Goal: Information Seeking & Learning: Learn about a topic

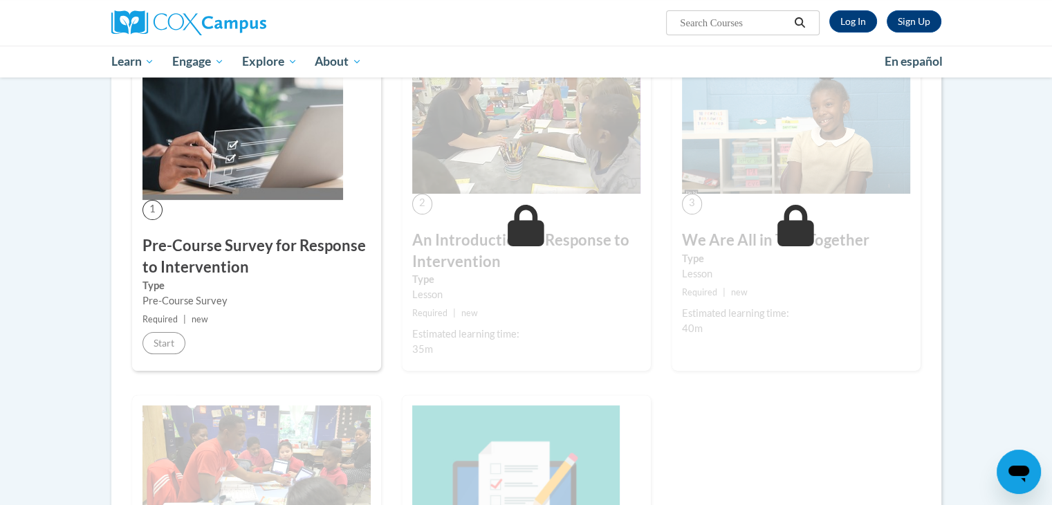
scroll to position [277, 0]
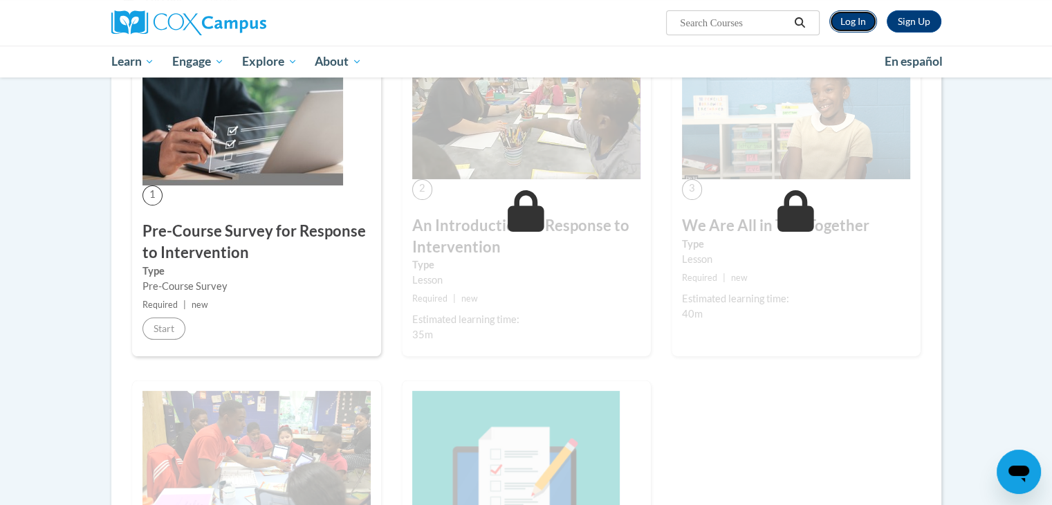
click at [869, 28] on link "Log In" at bounding box center [853, 21] width 48 height 22
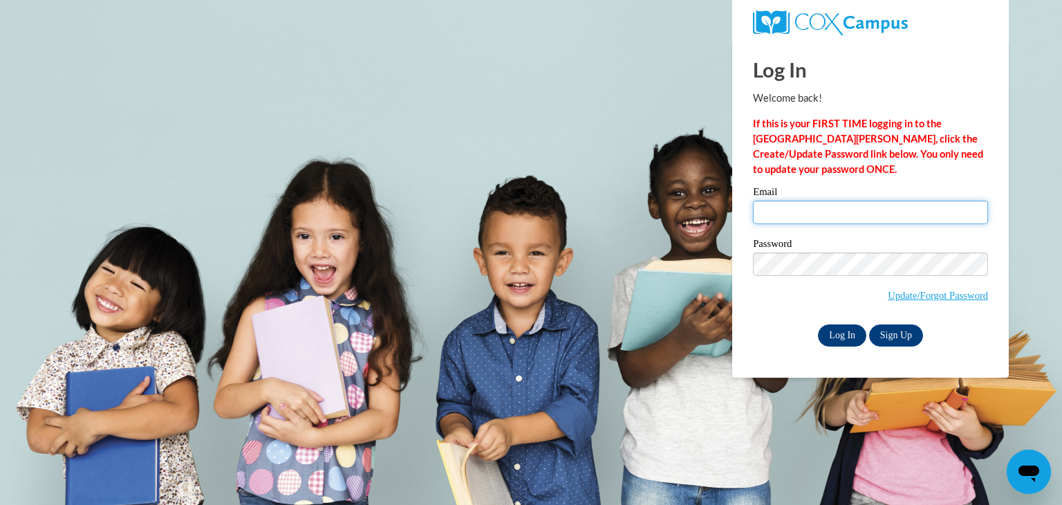
type input "kacayc3710@ung.edu"
click at [846, 333] on input "Log In" at bounding box center [842, 335] width 48 height 22
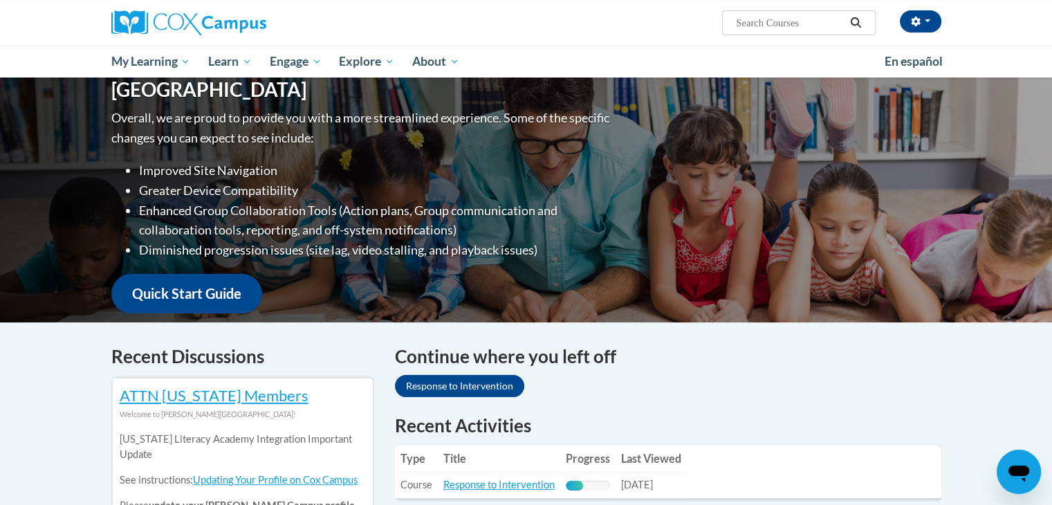
scroll to position [207, 0]
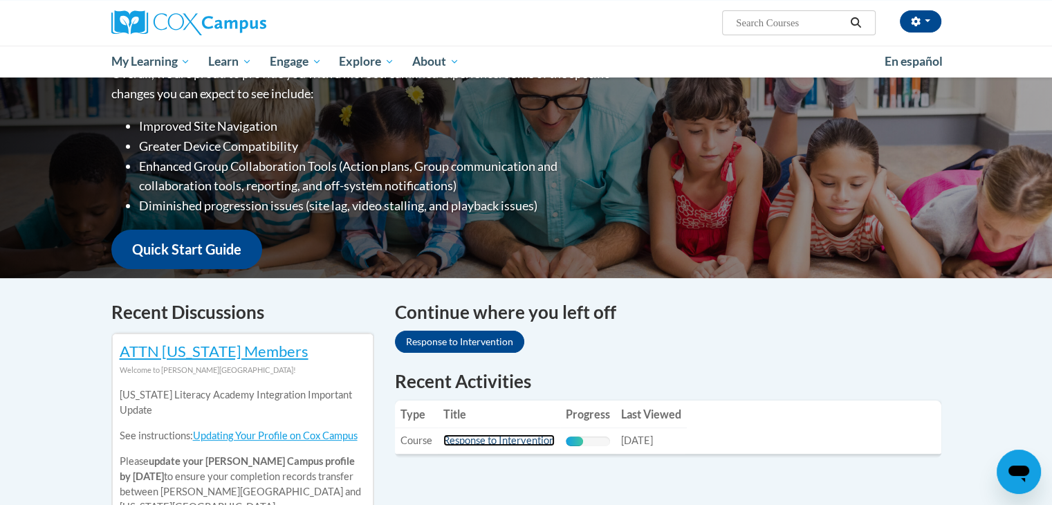
click at [497, 443] on link "Response to Intervention" at bounding box center [498, 440] width 111 height 12
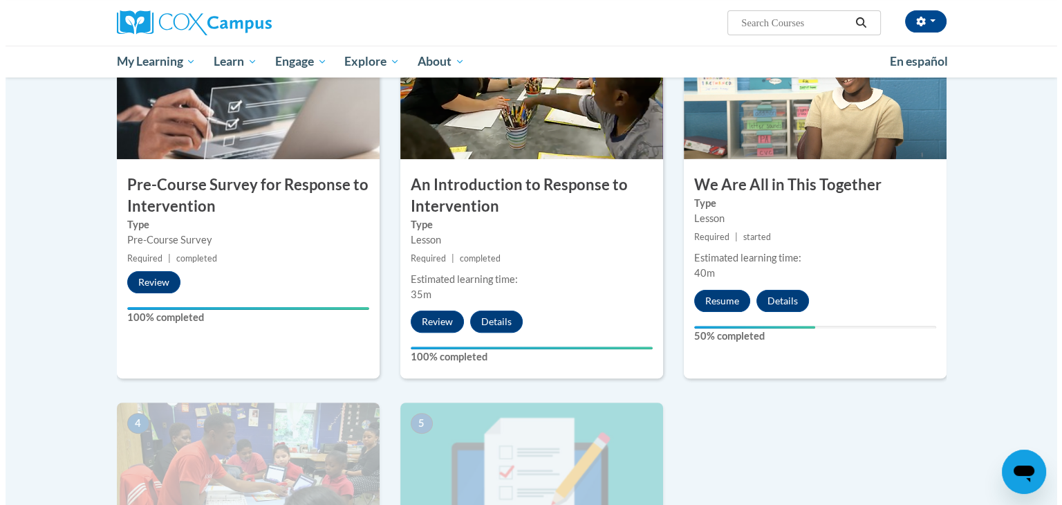
scroll to position [346, 0]
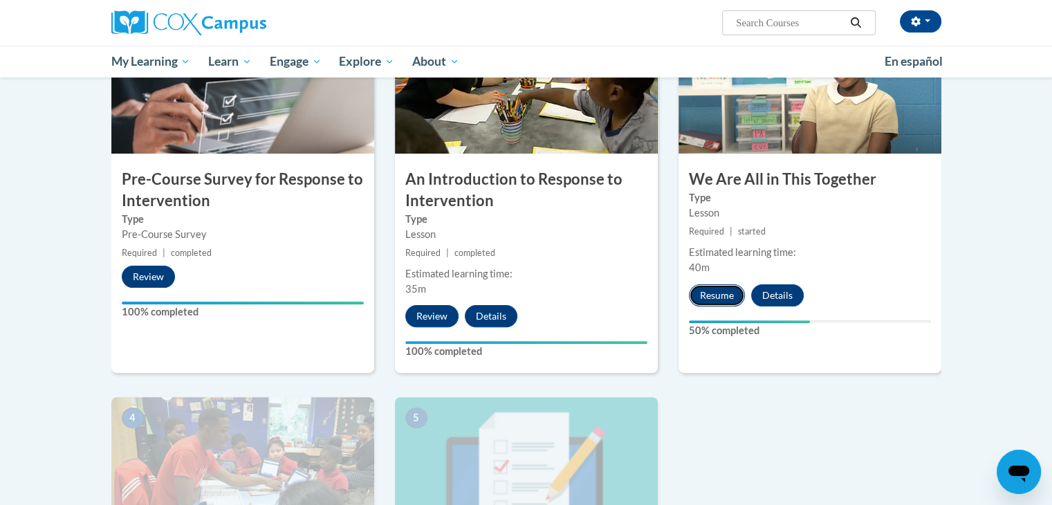
click at [700, 293] on button "Resume" at bounding box center [717, 295] width 56 height 22
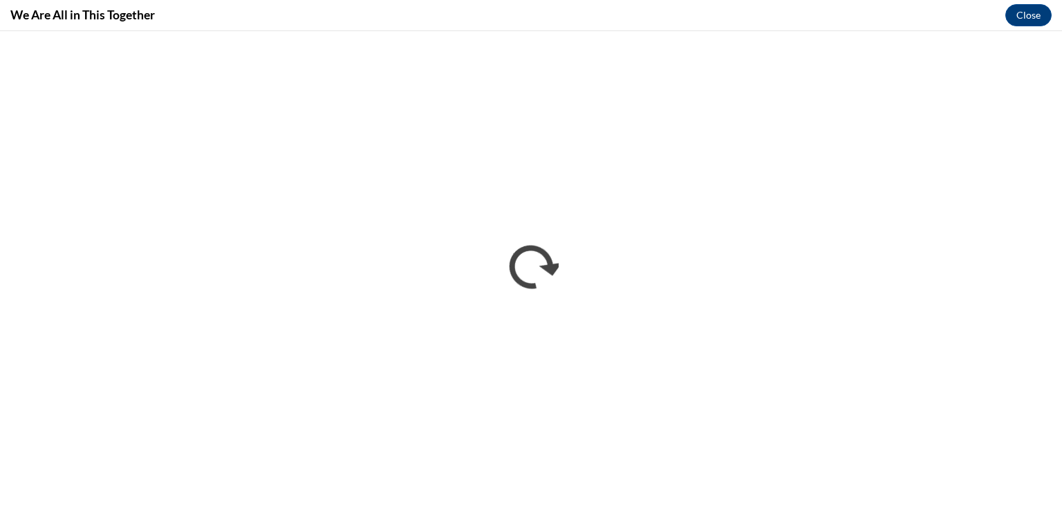
scroll to position [0, 0]
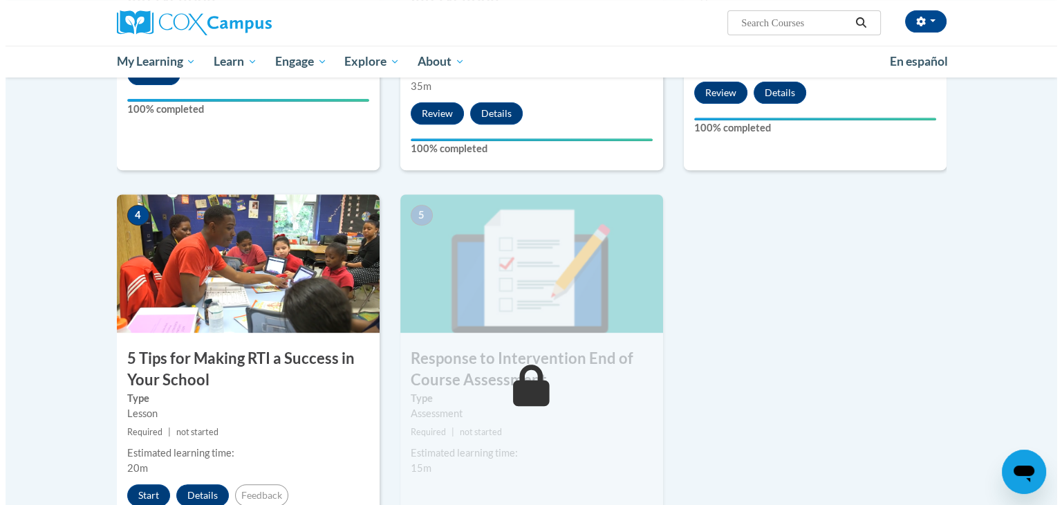
scroll to position [622, 0]
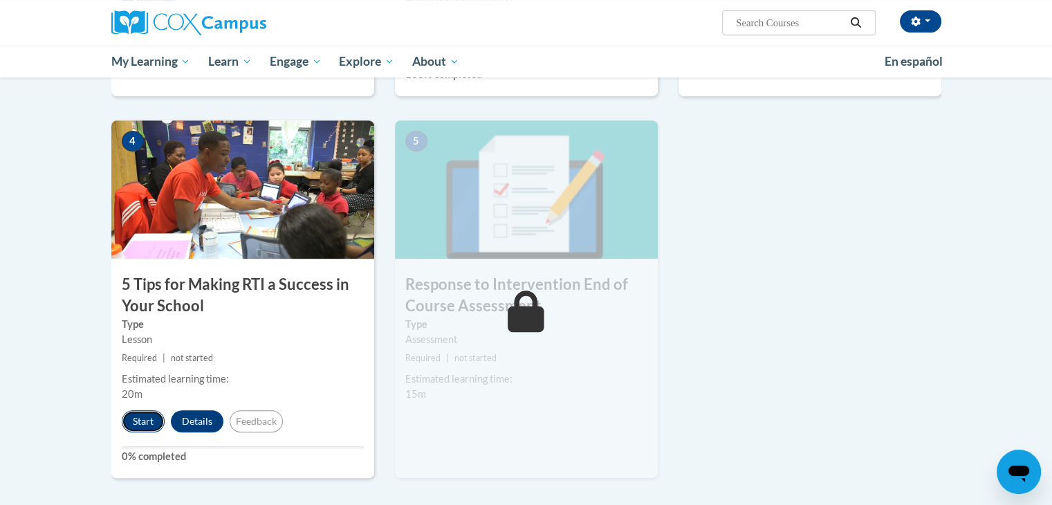
click at [136, 421] on button "Start" at bounding box center [143, 421] width 43 height 22
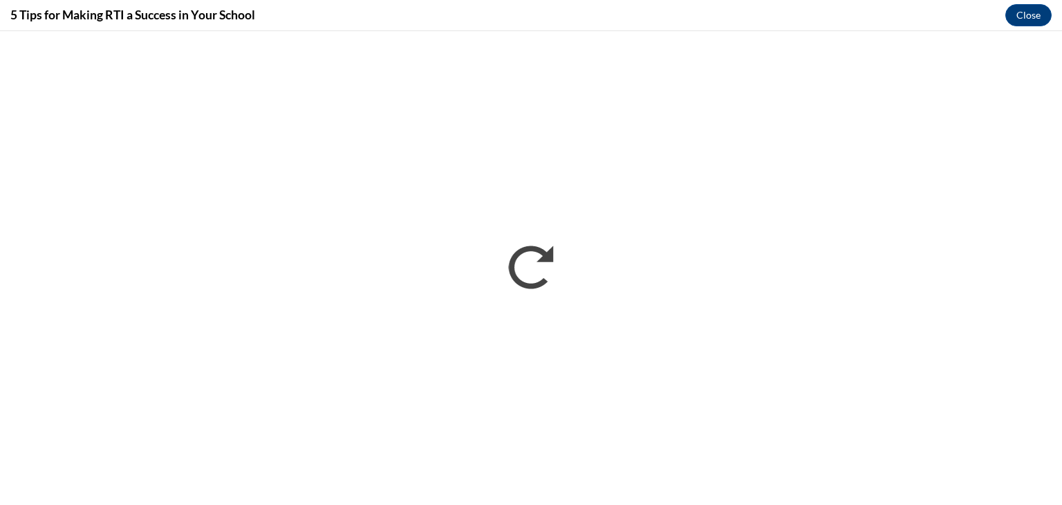
scroll to position [0, 0]
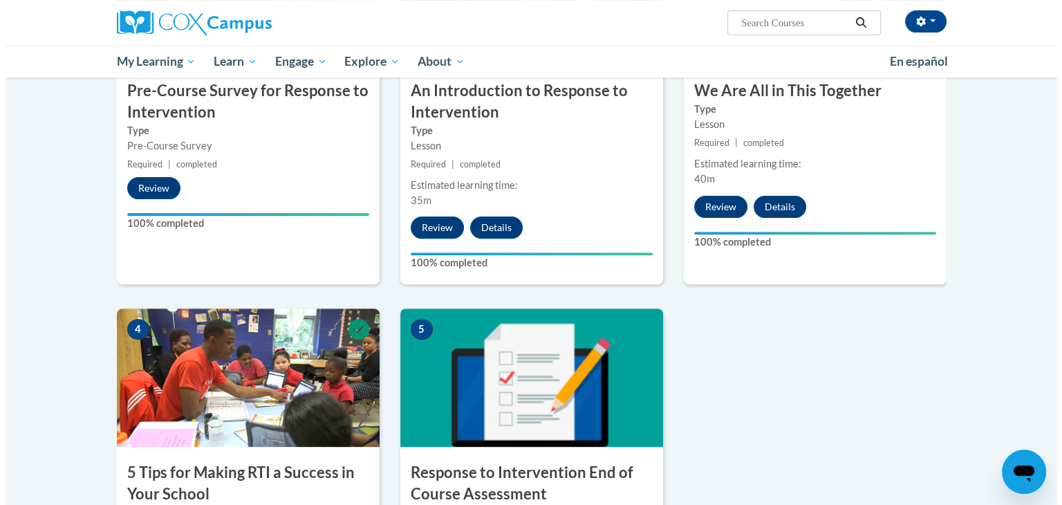
scroll to position [622, 0]
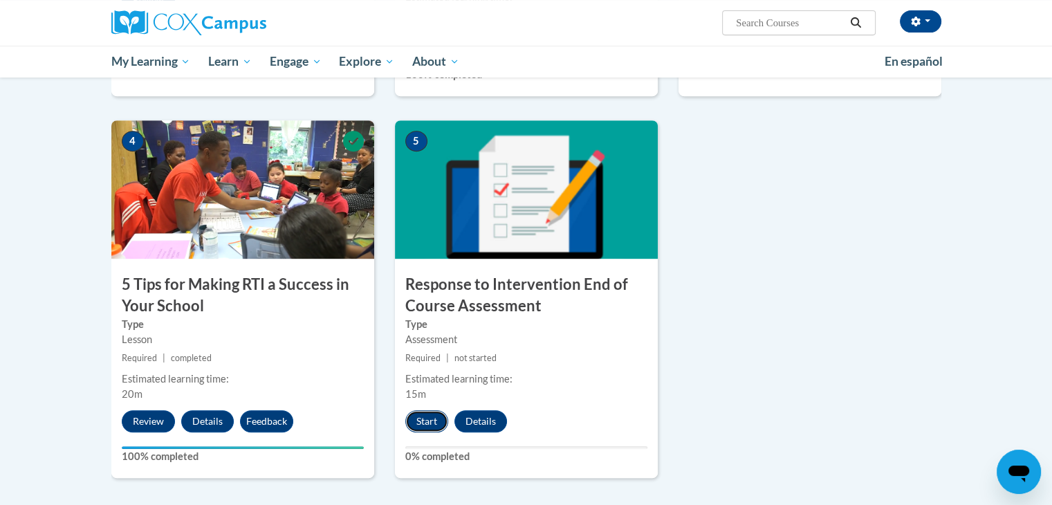
click at [434, 418] on button "Start" at bounding box center [426, 421] width 43 height 22
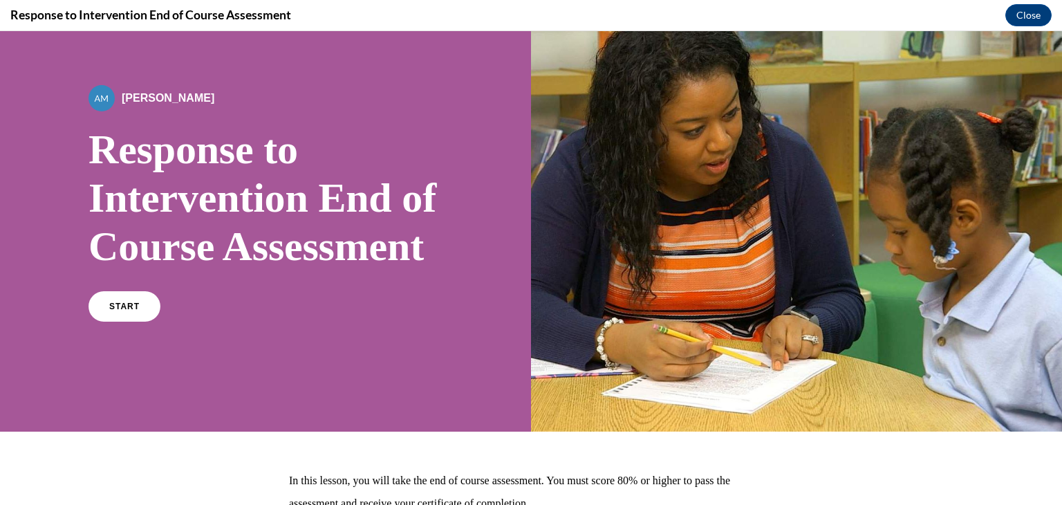
scroll to position [69, 0]
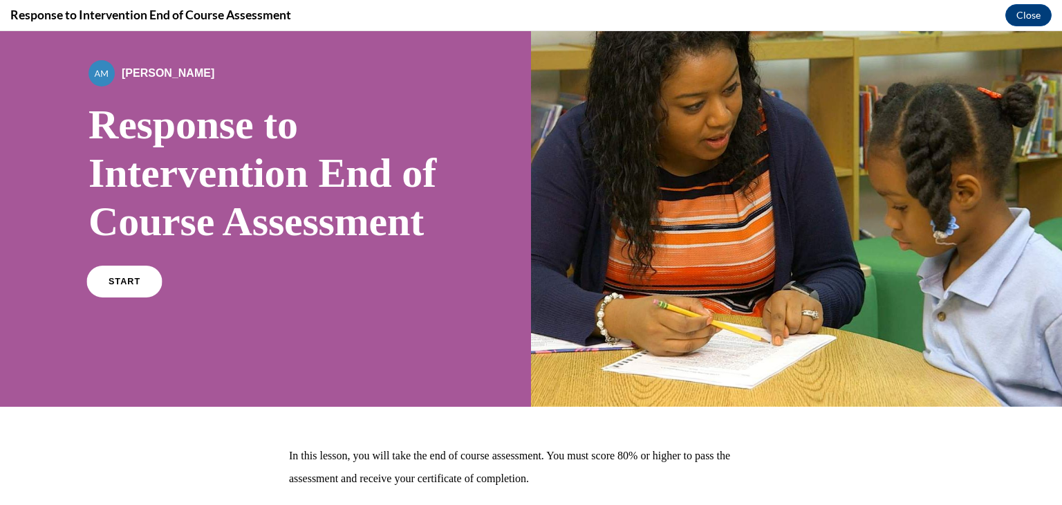
click at [140, 297] on link "START" at bounding box center [123, 282] width 75 height 32
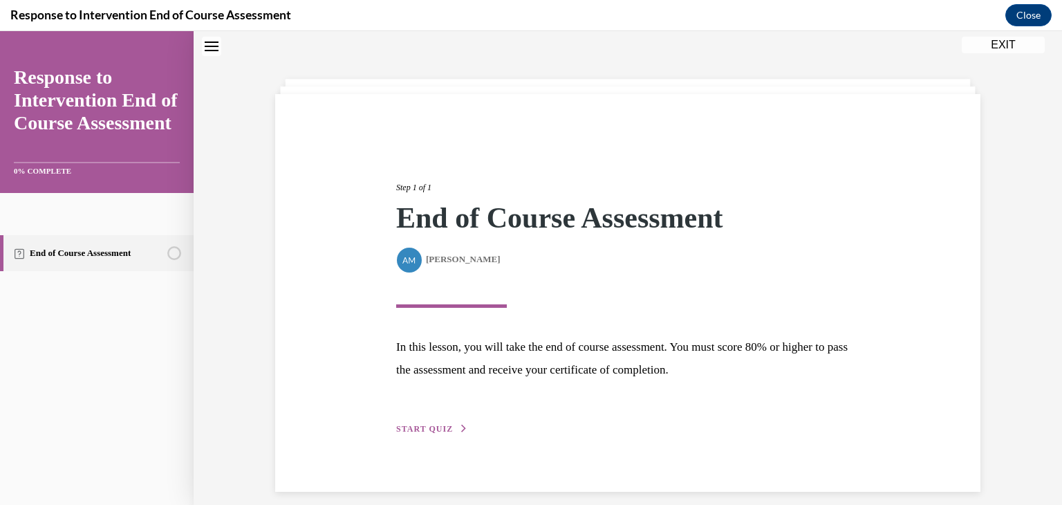
scroll to position [56, 0]
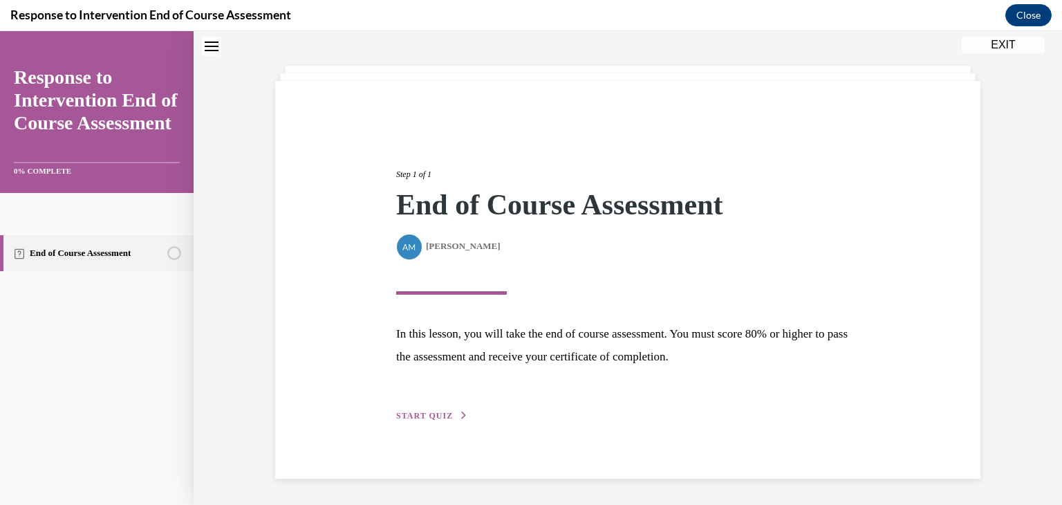
click at [449, 413] on button "START QUIZ" at bounding box center [432, 415] width 72 height 12
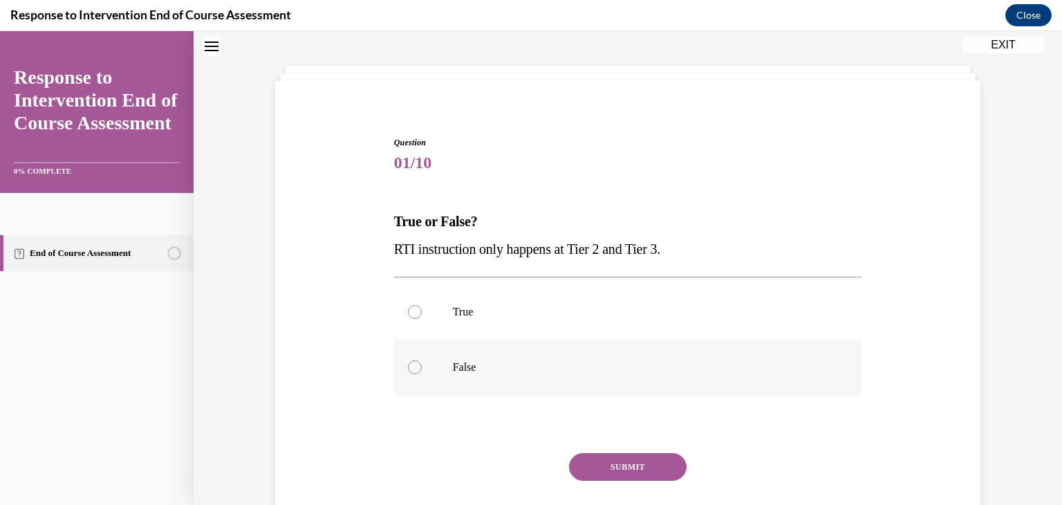
click at [481, 366] on p "False" at bounding box center [640, 367] width 375 height 14
click at [422, 366] on input "False" at bounding box center [415, 367] width 14 height 14
radio input "true"
click at [599, 463] on button "SUBMIT" at bounding box center [628, 467] width 118 height 28
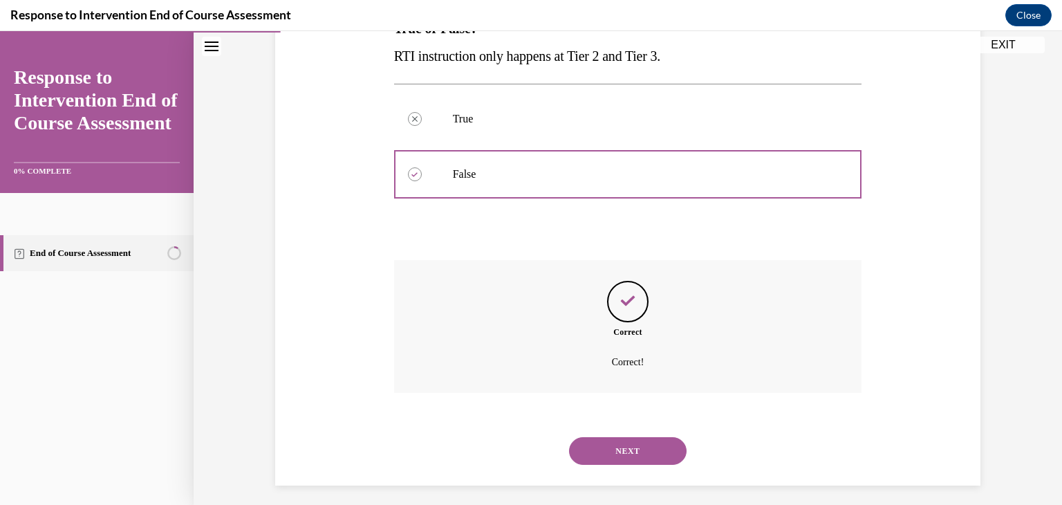
scroll to position [257, 0]
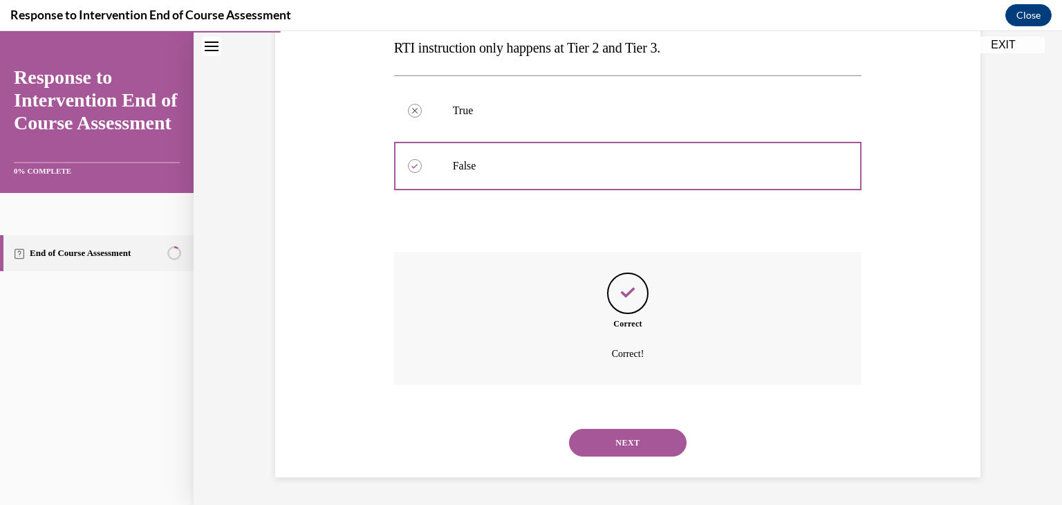
click at [618, 431] on button "NEXT" at bounding box center [628, 443] width 118 height 28
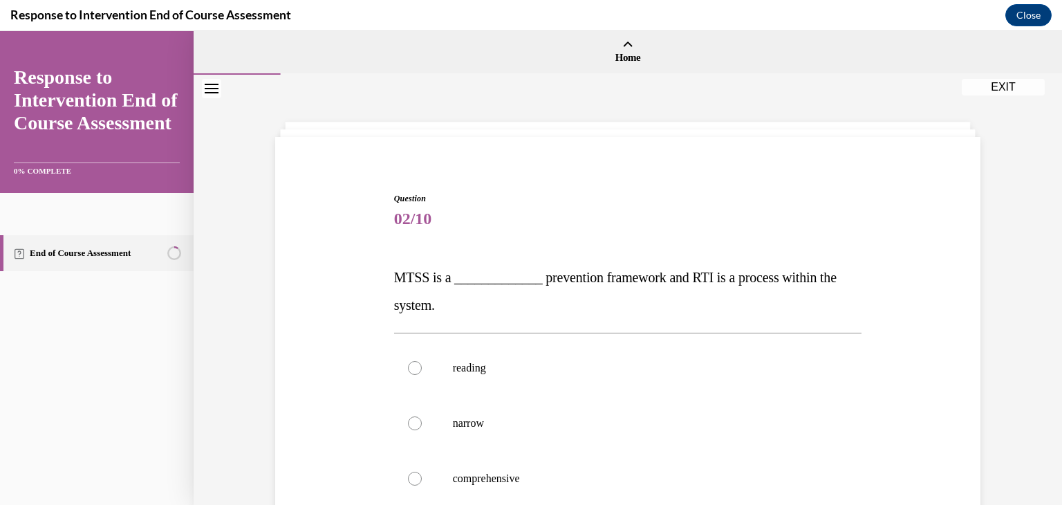
scroll to position [69, 0]
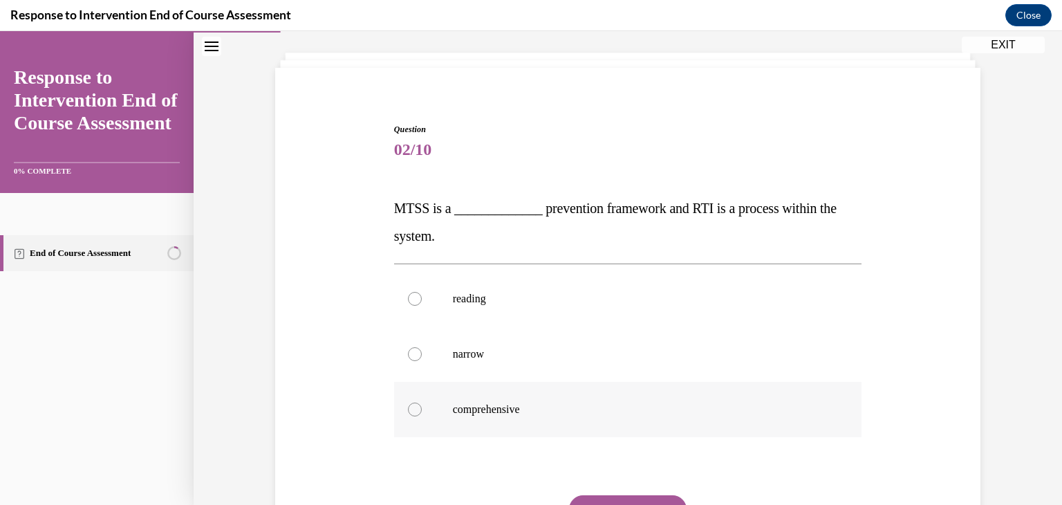
click at [480, 396] on label "comprehensive" at bounding box center [628, 409] width 468 height 55
click at [422, 402] on input "comprehensive" at bounding box center [415, 409] width 14 height 14
radio input "true"
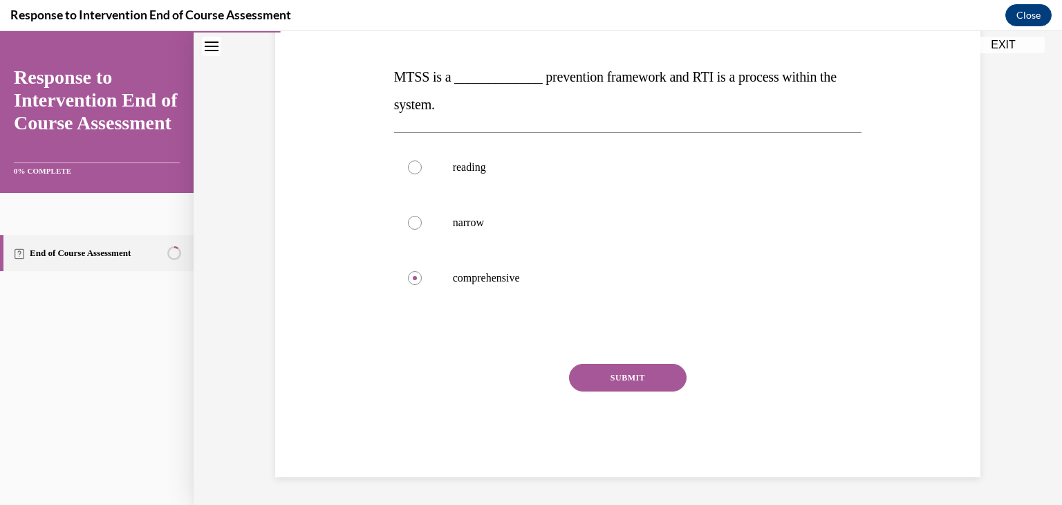
click at [606, 377] on button "SUBMIT" at bounding box center [628, 378] width 118 height 28
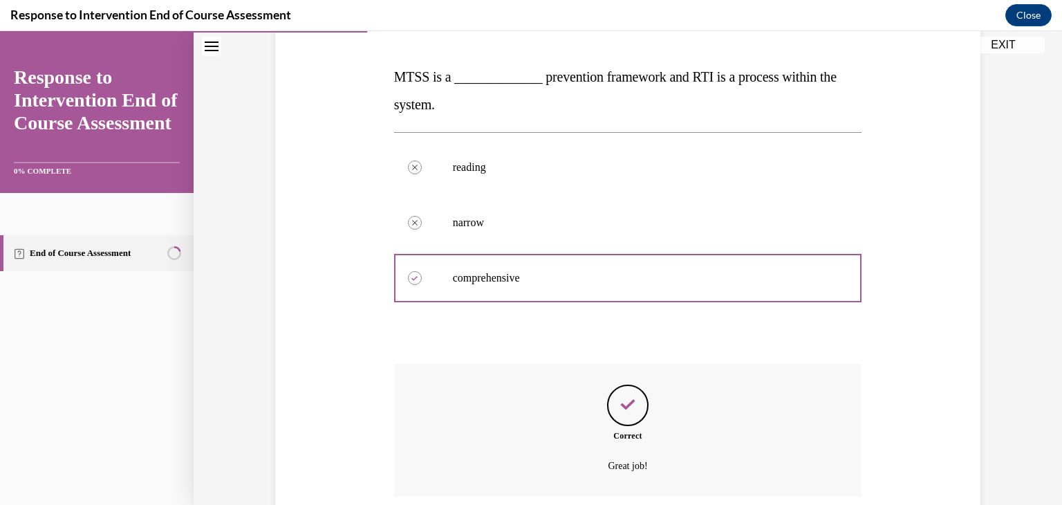
scroll to position [313, 0]
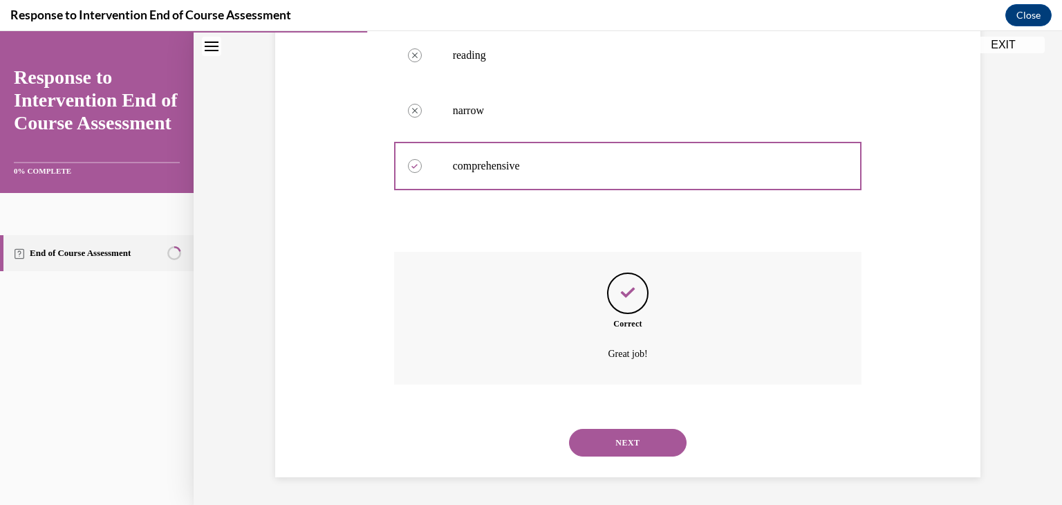
click at [622, 437] on button "NEXT" at bounding box center [628, 443] width 118 height 28
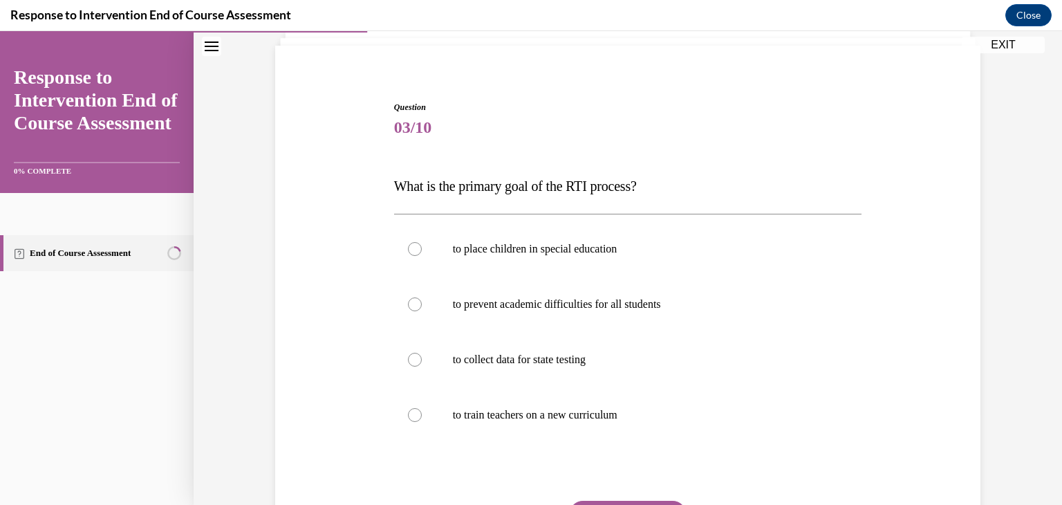
scroll to position [90, 0]
click at [517, 302] on p "to prevent academic difficulties for all students" at bounding box center [640, 306] width 375 height 14
click at [422, 302] on input "to prevent academic difficulties for all students" at bounding box center [415, 306] width 14 height 14
radio input "true"
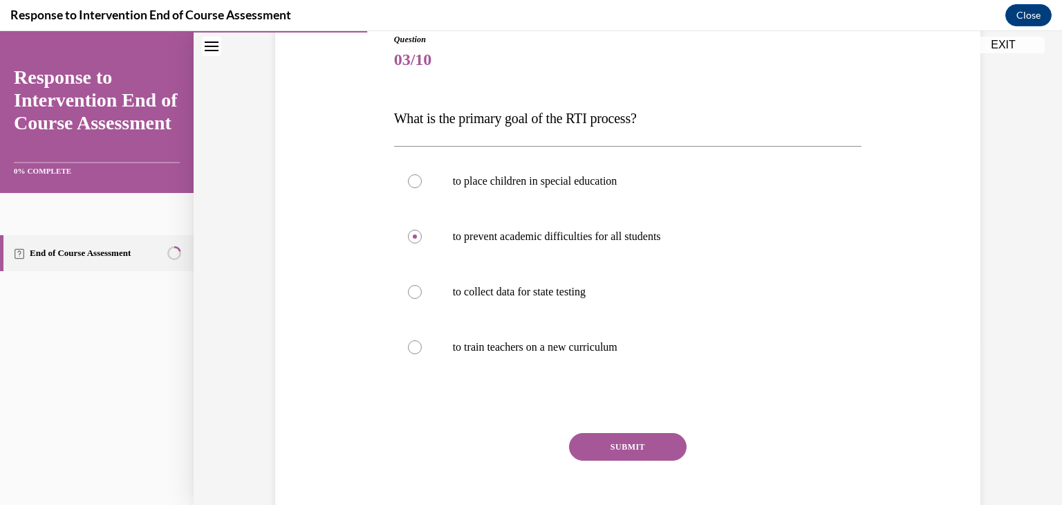
click at [609, 442] on button "SUBMIT" at bounding box center [628, 447] width 118 height 28
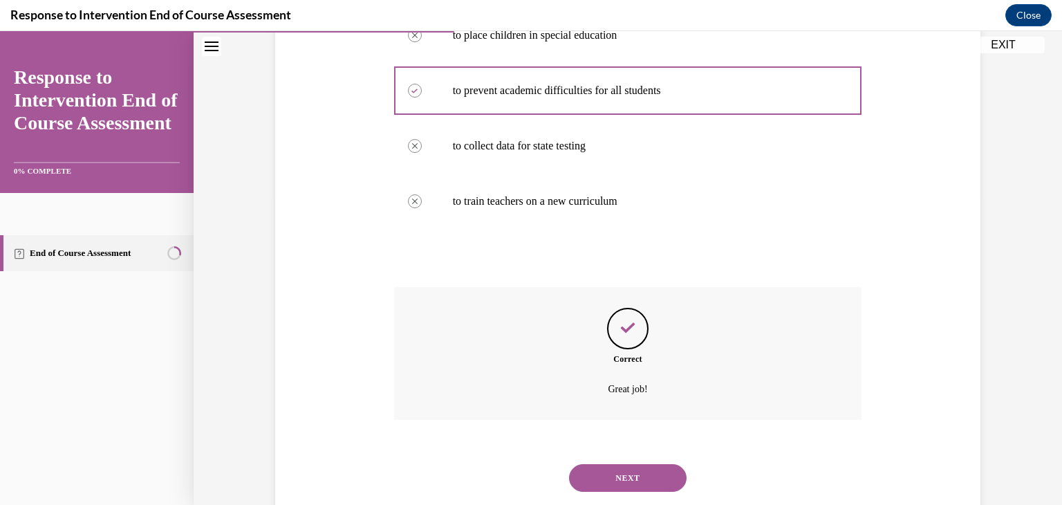
scroll to position [340, 0]
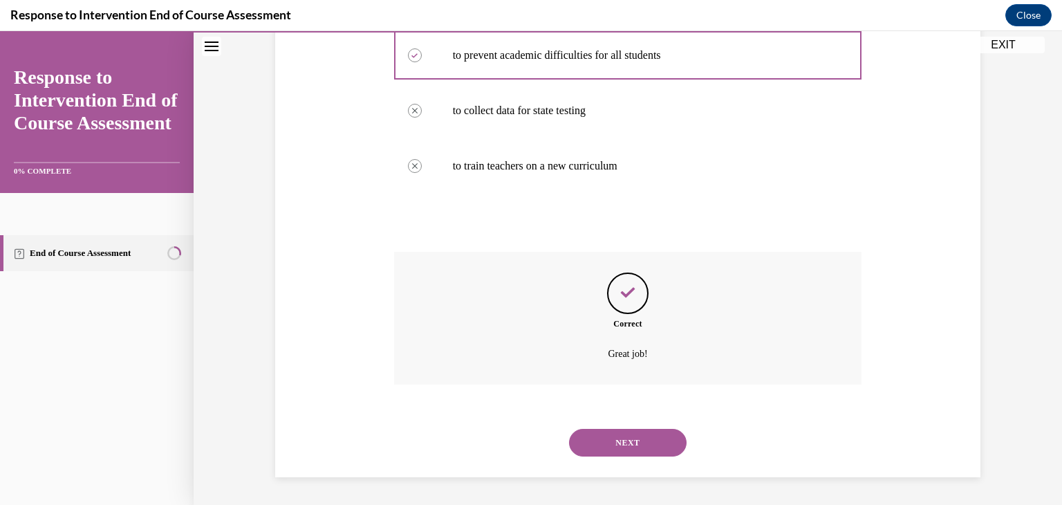
click at [621, 440] on button "NEXT" at bounding box center [628, 443] width 118 height 28
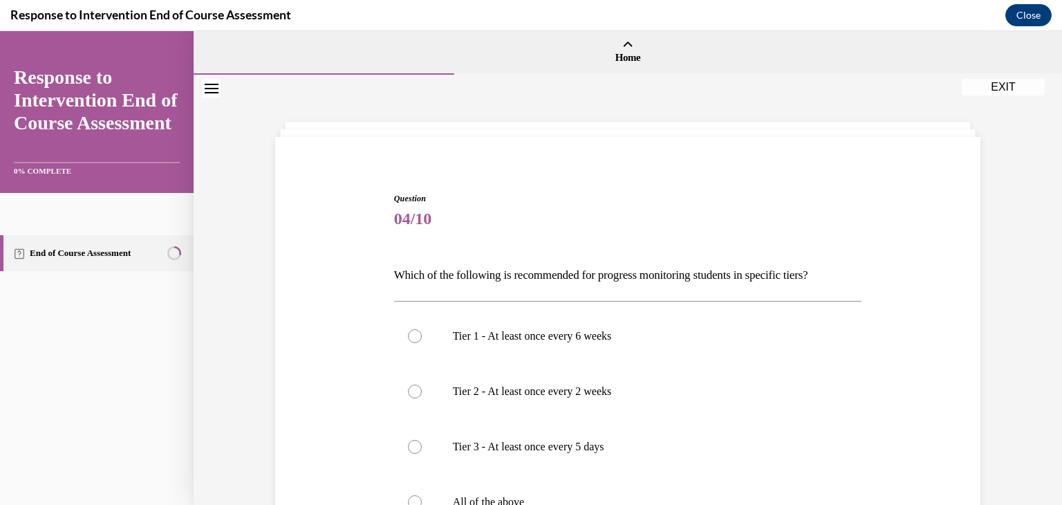
scroll to position [138, 0]
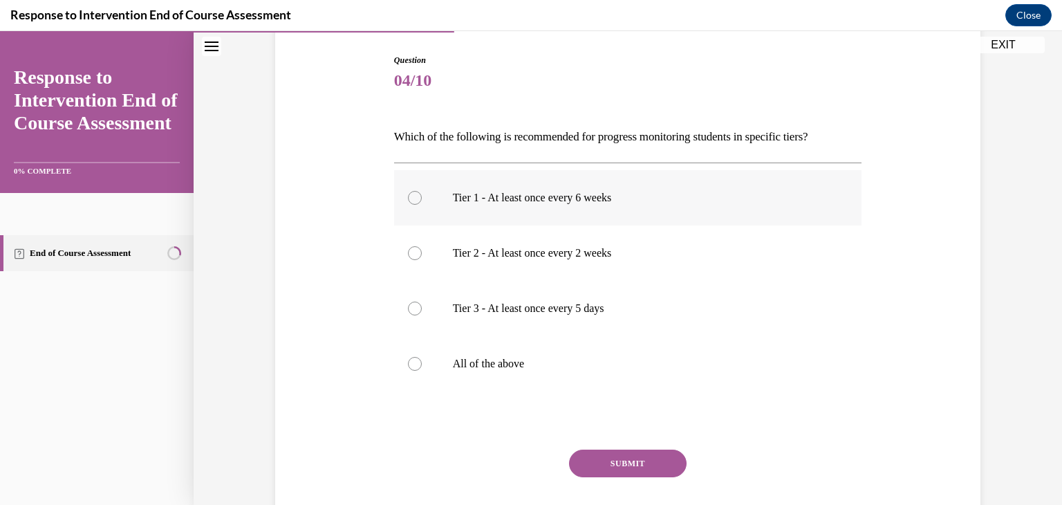
click at [595, 187] on label "Tier 1 - At least once every 6 weeks" at bounding box center [628, 197] width 468 height 55
click at [422, 191] on input "Tier 1 - At least once every 6 weeks" at bounding box center [415, 198] width 14 height 14
radio input "true"
click at [531, 375] on label "All of the above" at bounding box center [628, 363] width 468 height 55
click at [422, 371] on input "All of the above" at bounding box center [415, 364] width 14 height 14
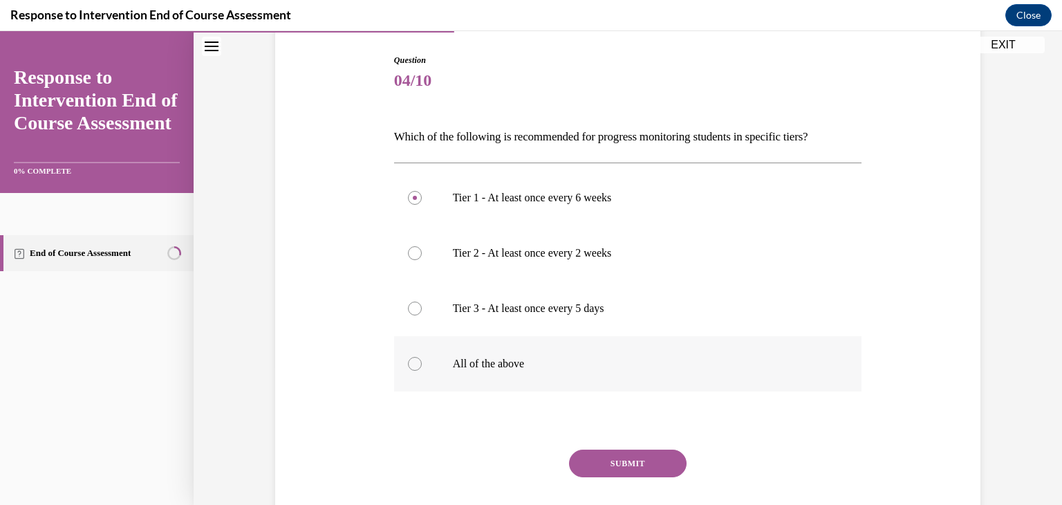
radio input "true"
click at [610, 466] on button "SUBMIT" at bounding box center [628, 463] width 118 height 28
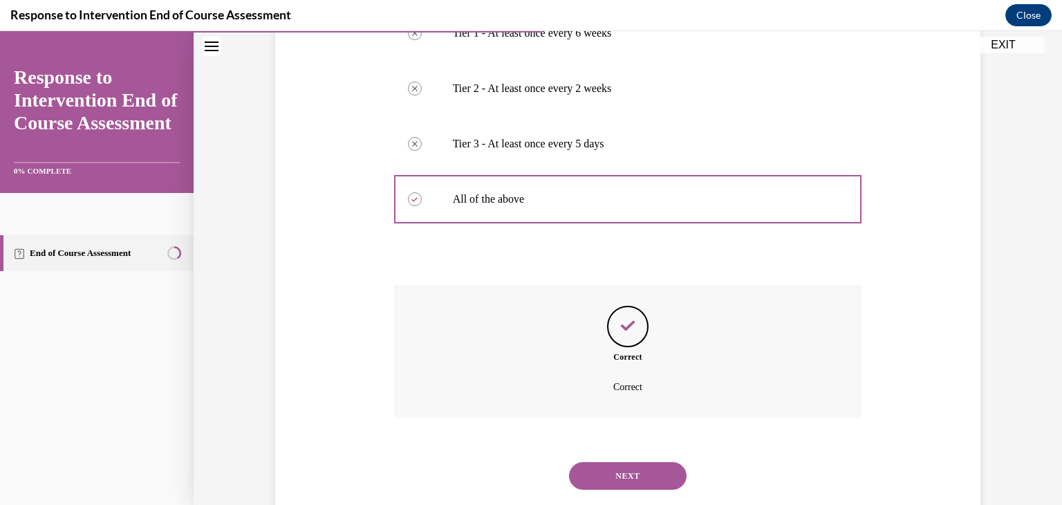
scroll to position [335, 0]
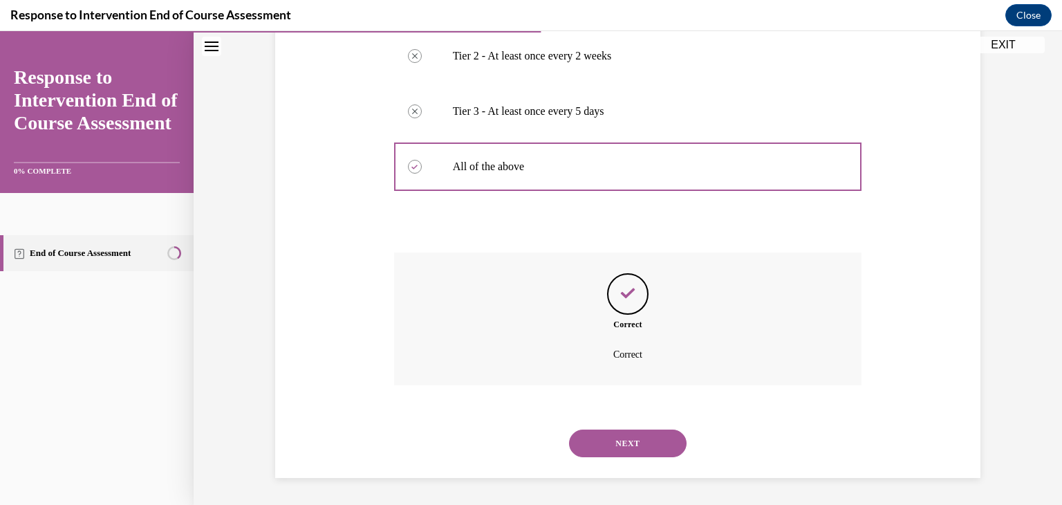
click at [612, 443] on button "NEXT" at bounding box center [628, 443] width 118 height 28
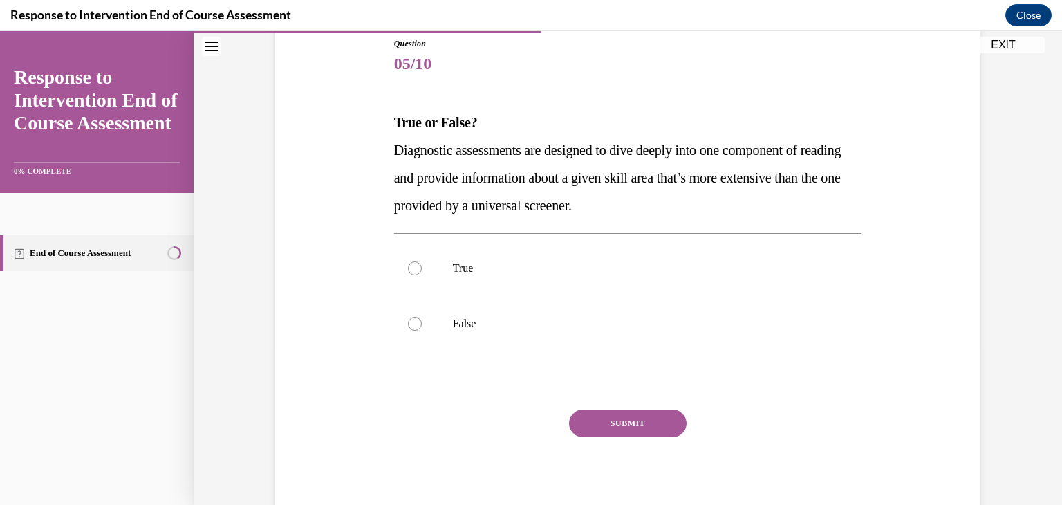
scroll to position [131, 0]
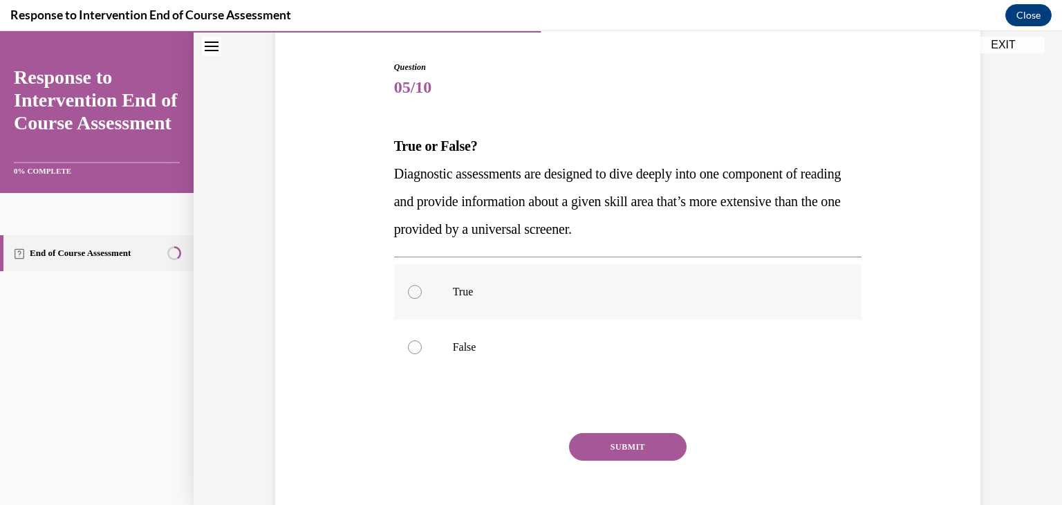
click at [586, 266] on label "True" at bounding box center [628, 291] width 468 height 55
click at [422, 285] on input "True" at bounding box center [415, 292] width 14 height 14
radio input "true"
click at [628, 442] on button "SUBMIT" at bounding box center [628, 447] width 118 height 28
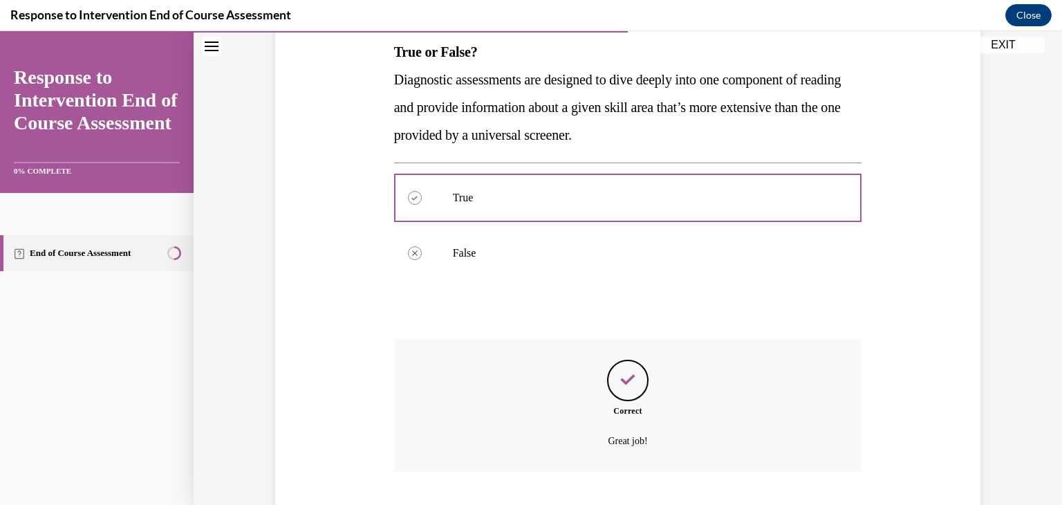
scroll to position [313, 0]
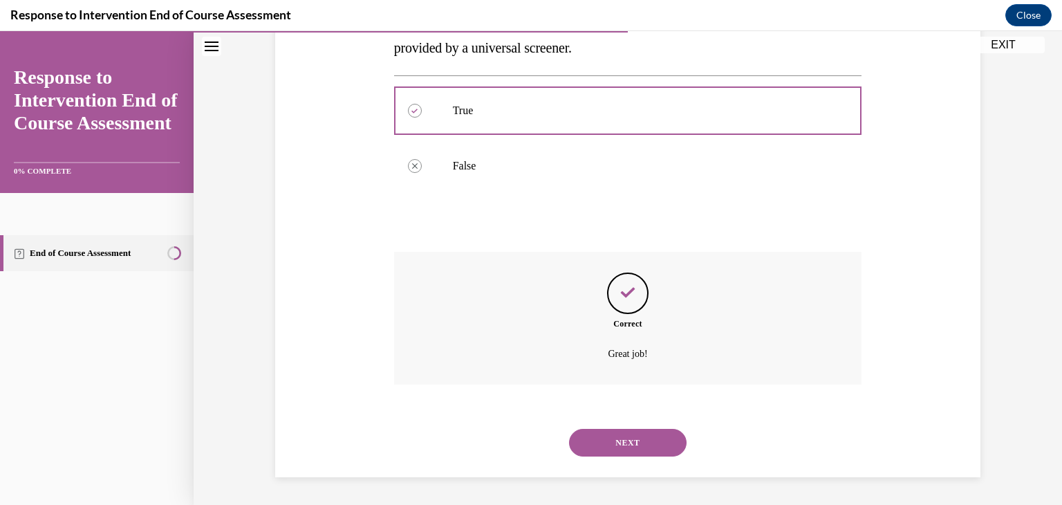
click at [618, 436] on button "NEXT" at bounding box center [628, 443] width 118 height 28
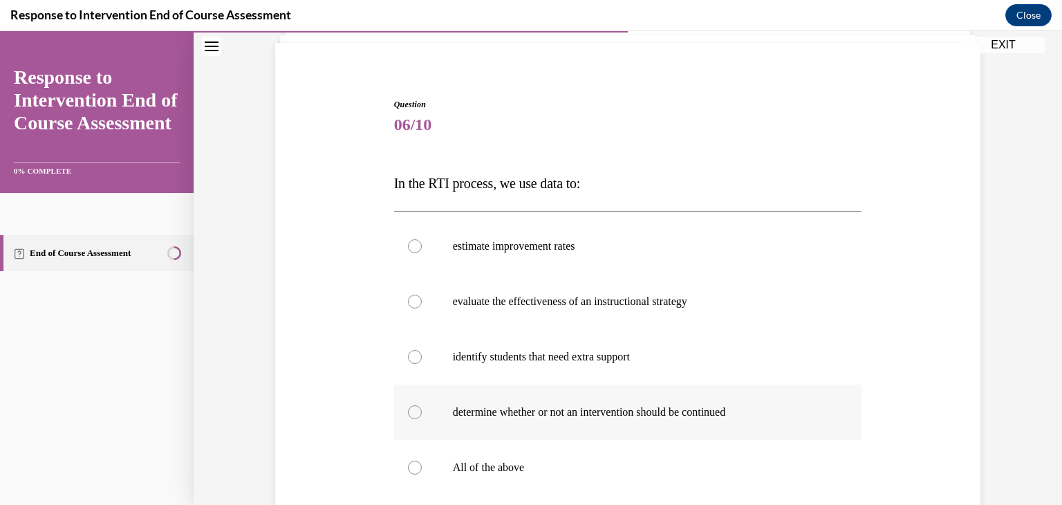
scroll to position [138, 0]
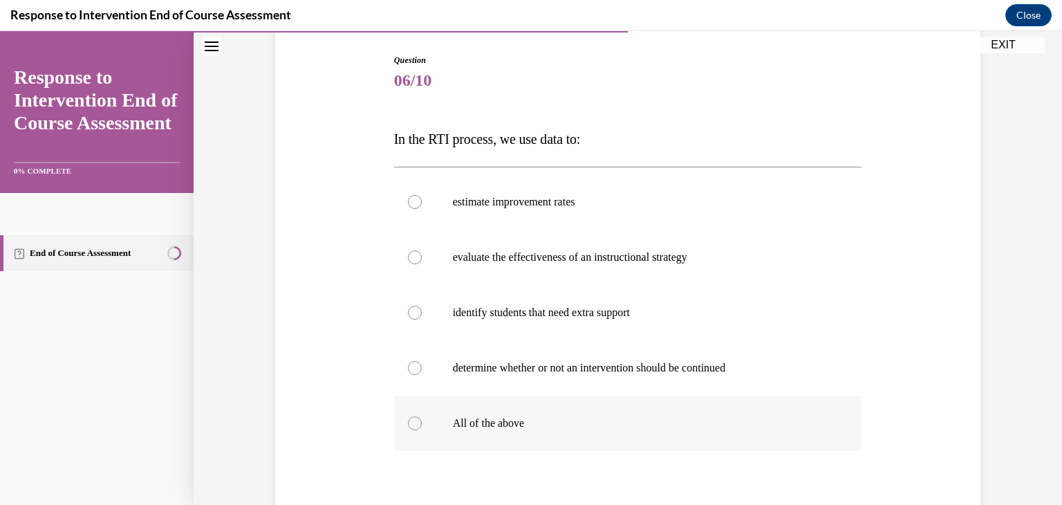
click at [504, 410] on label "All of the above" at bounding box center [628, 423] width 468 height 55
click at [422, 416] on input "All of the above" at bounding box center [415, 423] width 14 height 14
radio input "true"
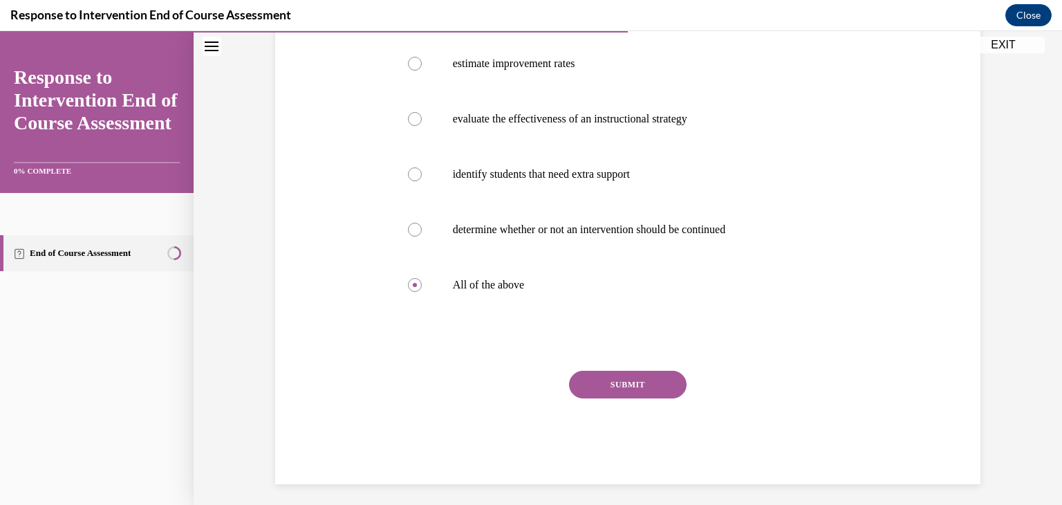
click at [606, 394] on button "SUBMIT" at bounding box center [628, 385] width 118 height 28
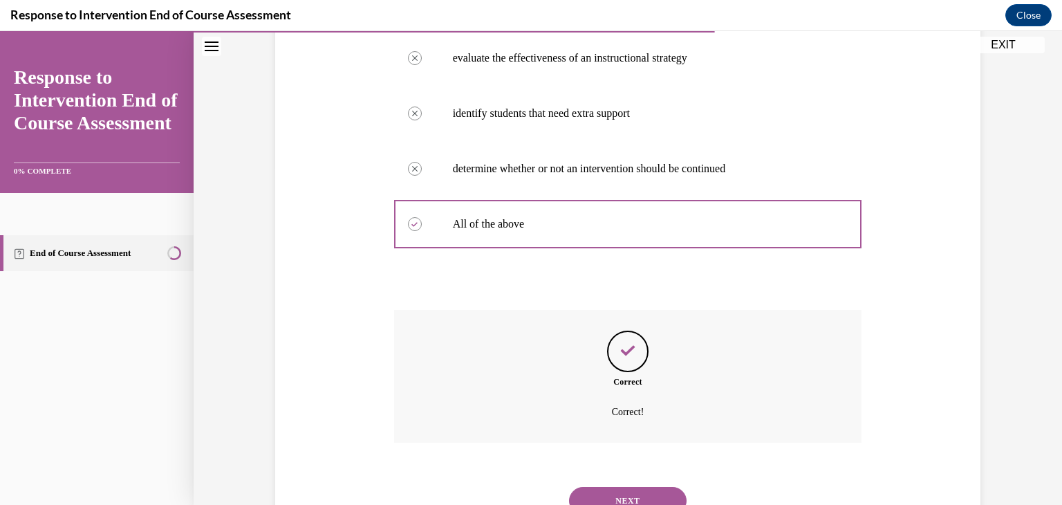
scroll to position [396, 0]
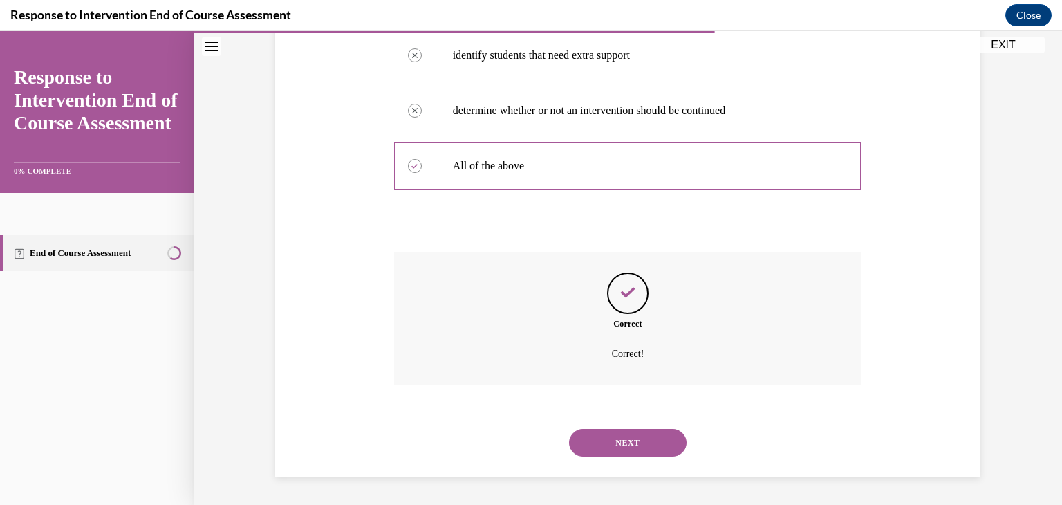
click at [631, 449] on button "NEXT" at bounding box center [628, 443] width 118 height 28
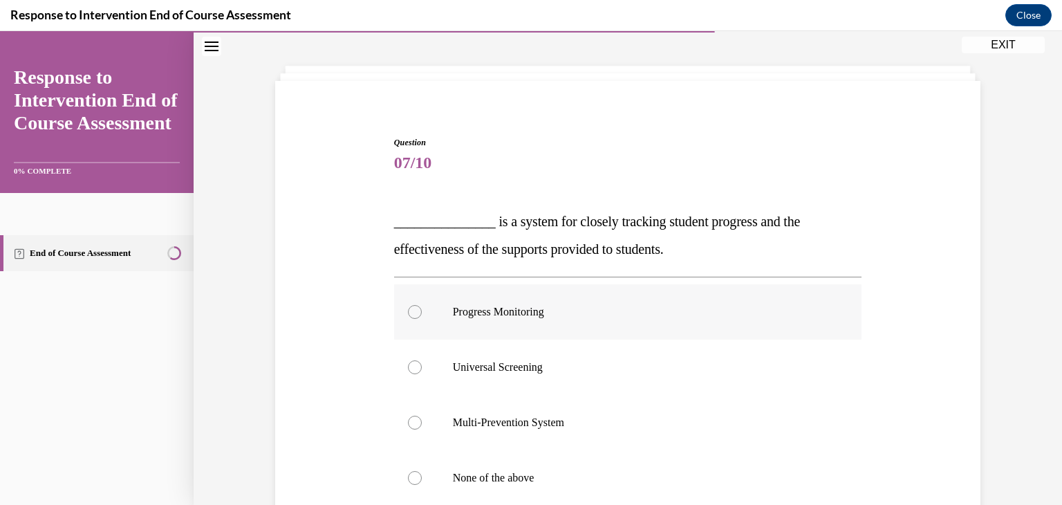
scroll to position [138, 0]
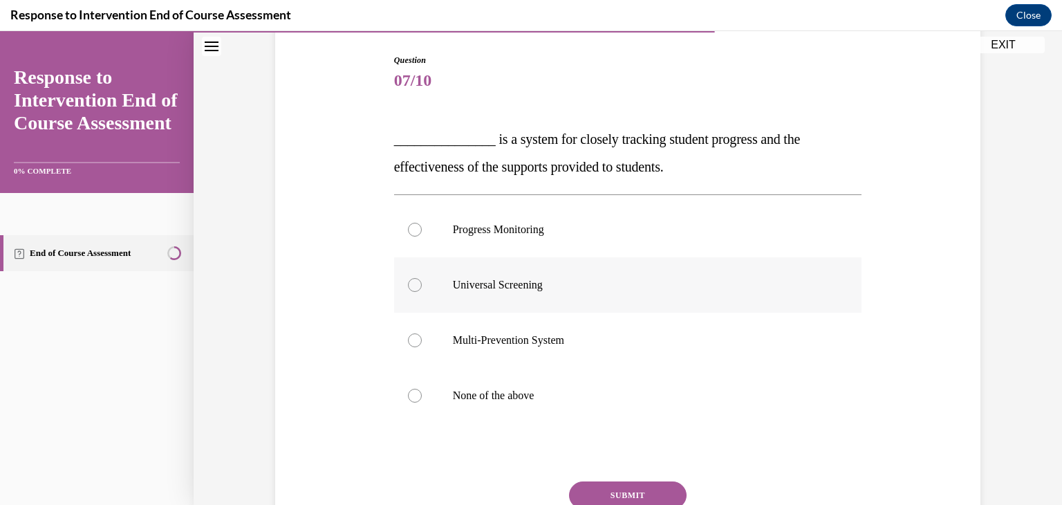
click at [498, 286] on p "Universal Screening" at bounding box center [640, 285] width 375 height 14
click at [422, 286] on input "Universal Screening" at bounding box center [415, 285] width 14 height 14
radio input "true"
click at [528, 237] on label "Progress Monitoring" at bounding box center [628, 229] width 468 height 55
click at [422, 236] on input "Progress Monitoring" at bounding box center [415, 230] width 14 height 14
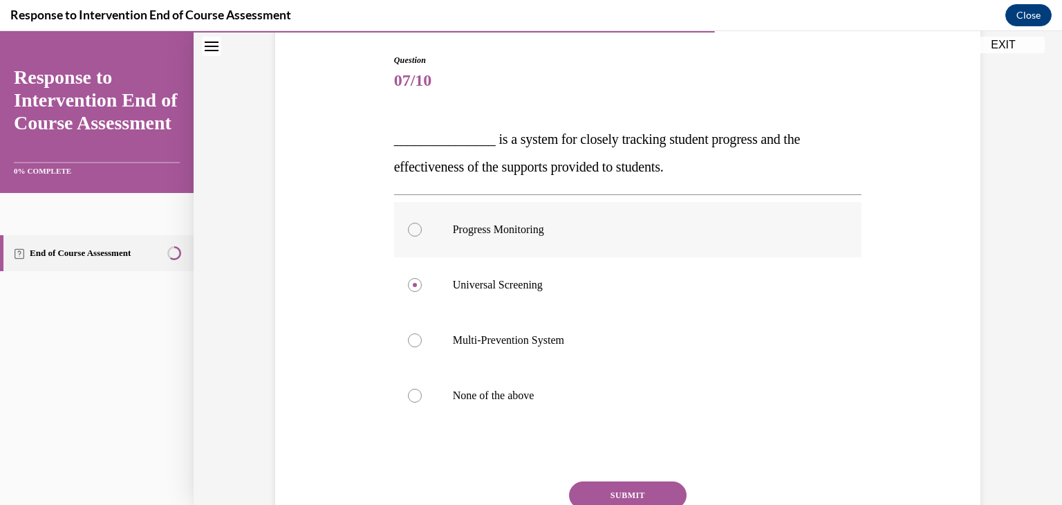
radio input "true"
click at [638, 481] on button "SUBMIT" at bounding box center [628, 495] width 118 height 28
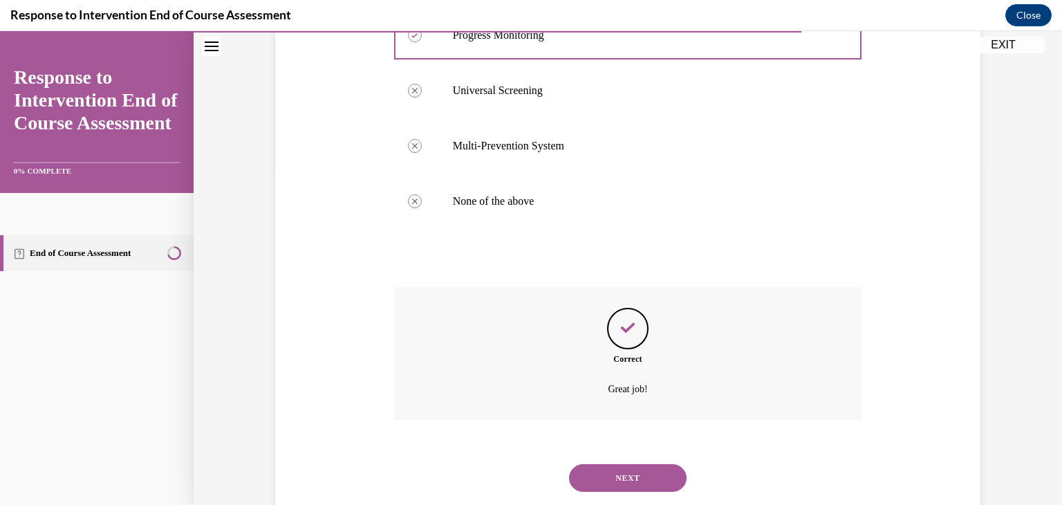
scroll to position [368, 0]
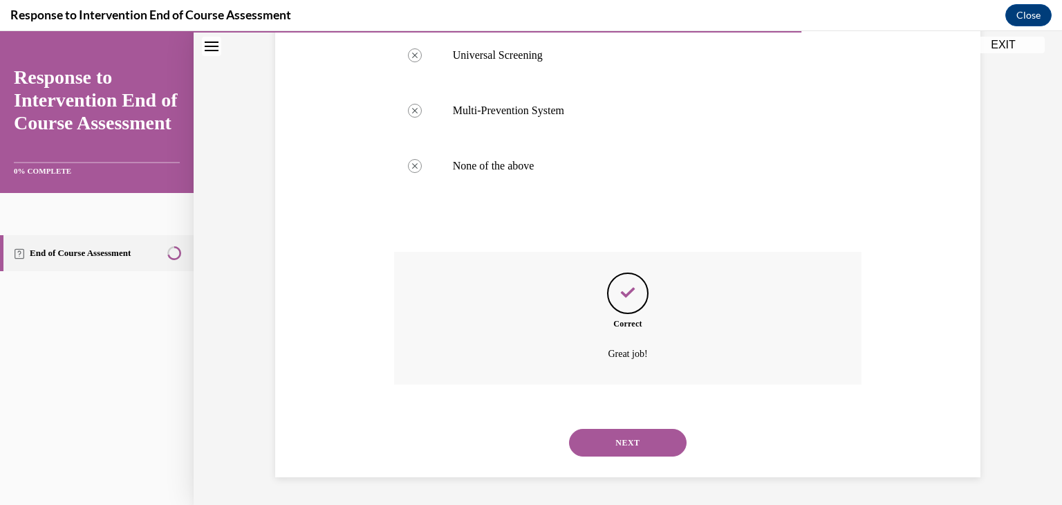
click at [644, 440] on button "NEXT" at bounding box center [628, 443] width 118 height 28
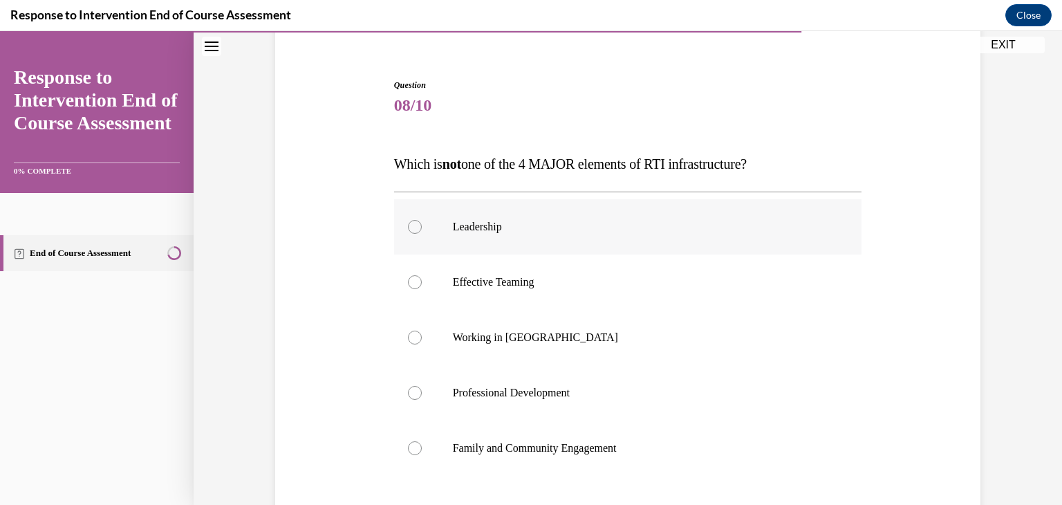
scroll to position [138, 0]
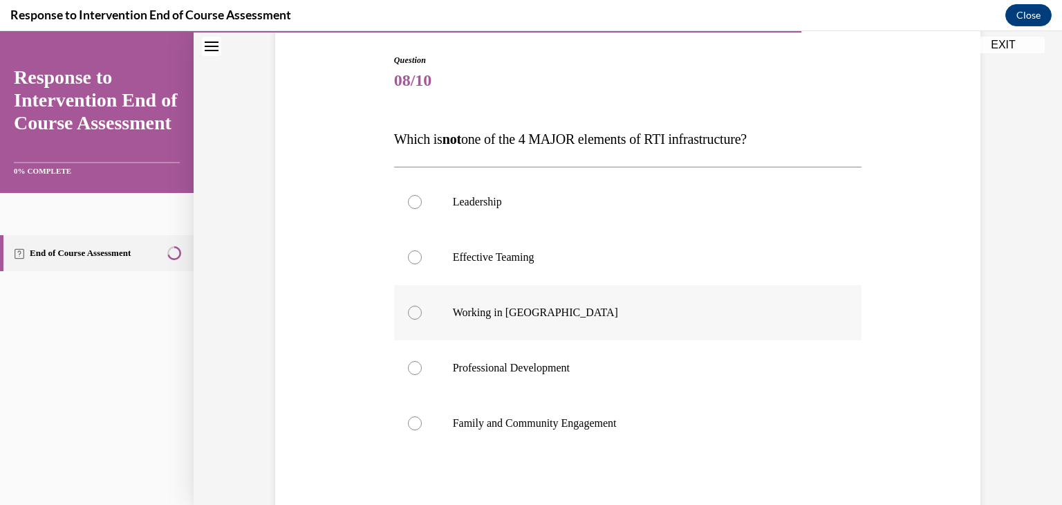
click at [534, 327] on label "Working in Silos" at bounding box center [628, 312] width 468 height 55
click at [422, 319] on input "Working in Silos" at bounding box center [415, 313] width 14 height 14
radio input "true"
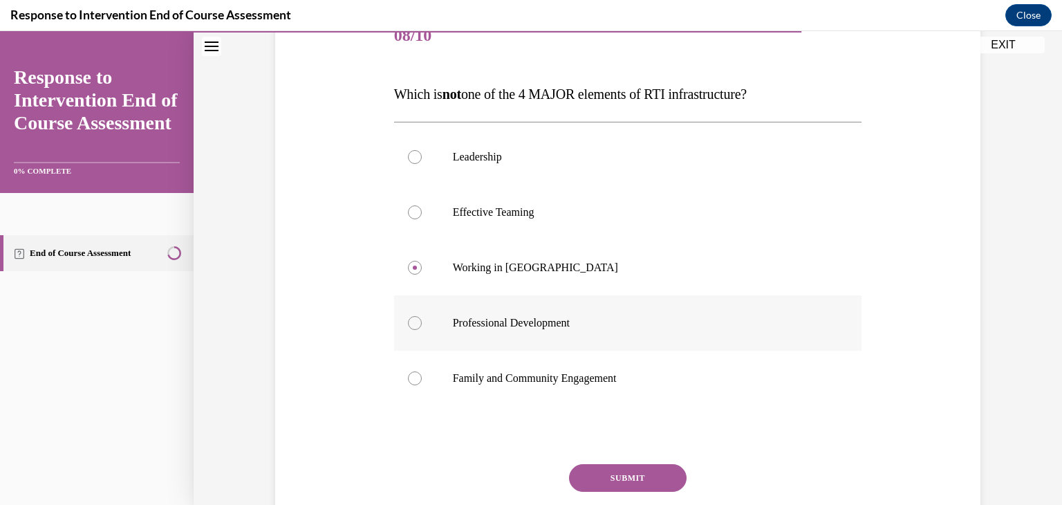
scroll to position [207, 0]
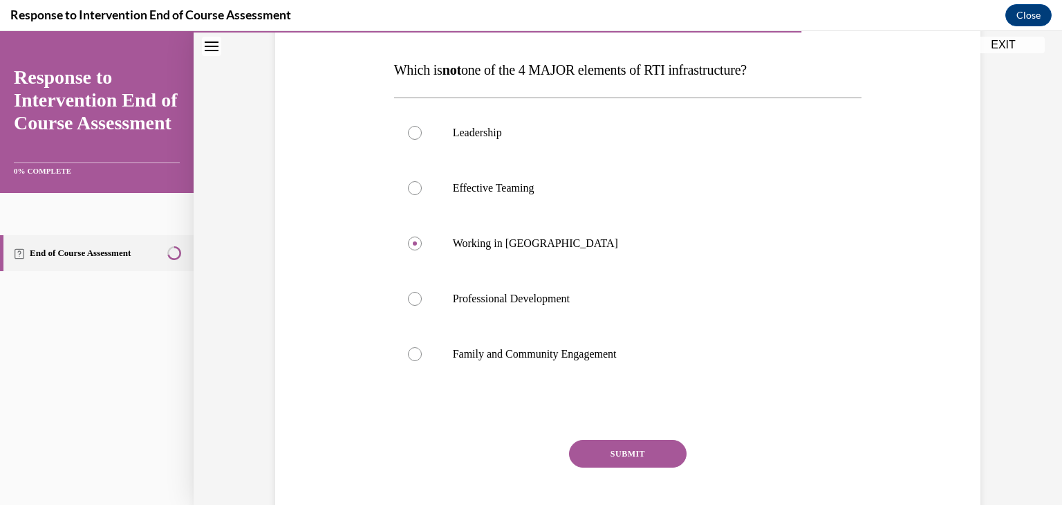
click at [624, 440] on button "SUBMIT" at bounding box center [628, 454] width 118 height 28
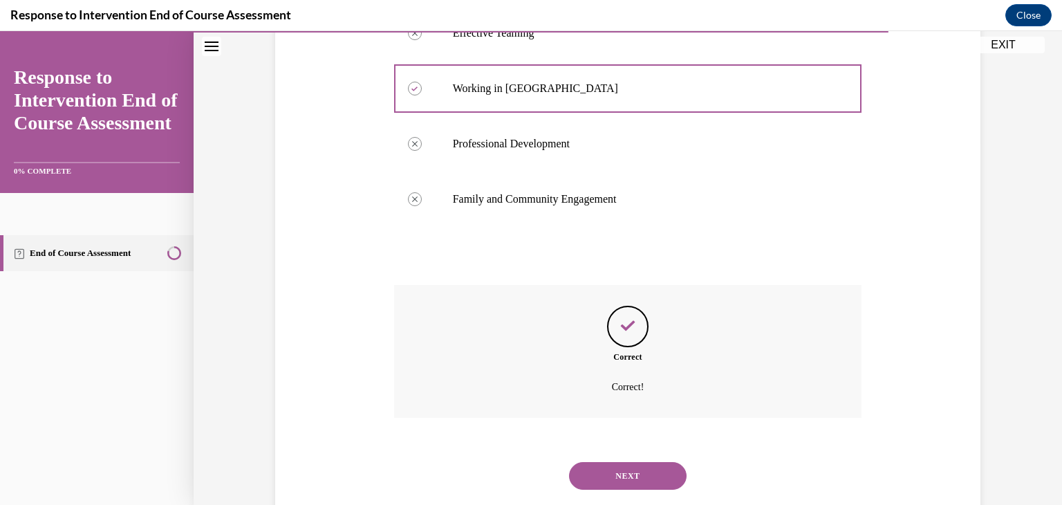
scroll to position [396, 0]
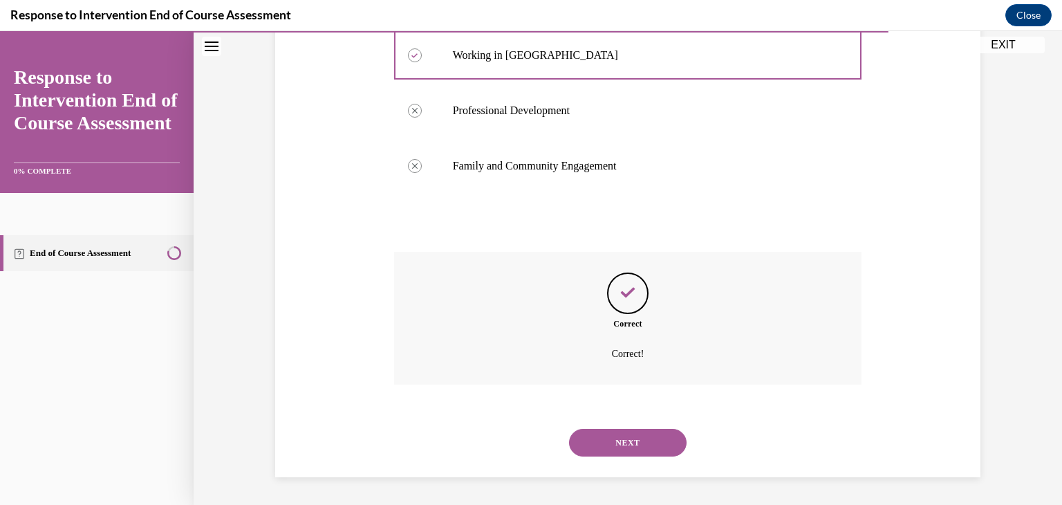
click at [621, 445] on button "NEXT" at bounding box center [628, 443] width 118 height 28
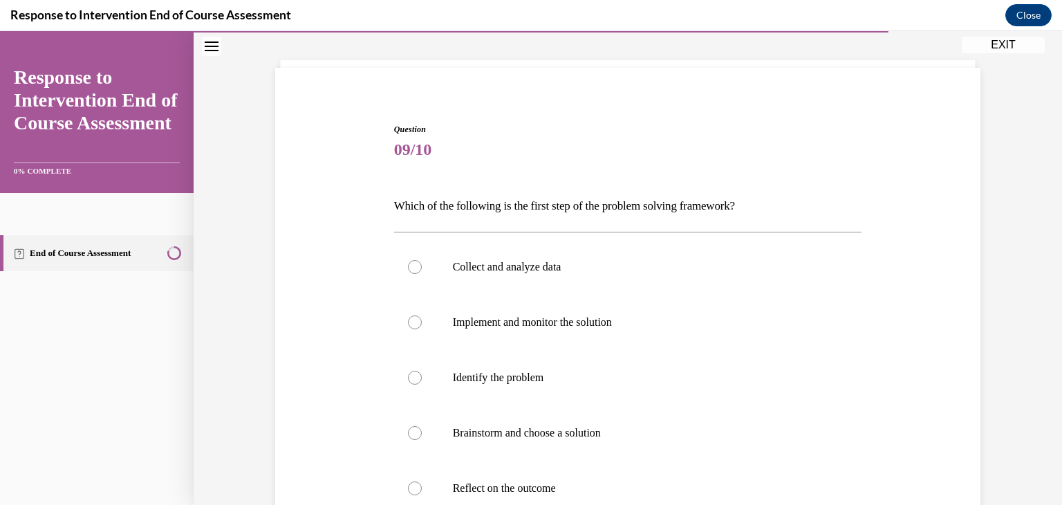
scroll to position [138, 0]
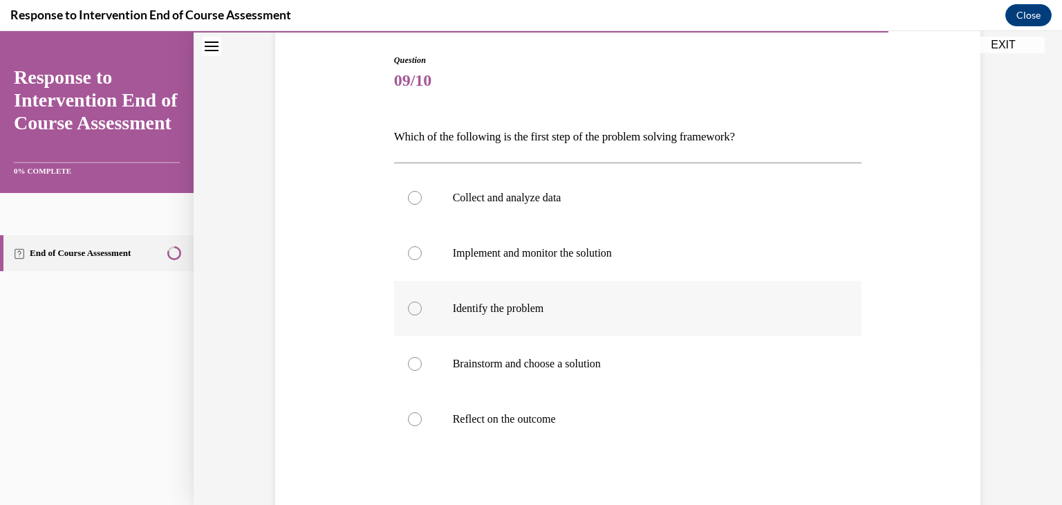
click at [499, 311] on p "Identify the problem" at bounding box center [640, 308] width 375 height 14
click at [422, 311] on input "Identify the problem" at bounding box center [415, 308] width 14 height 14
radio input "true"
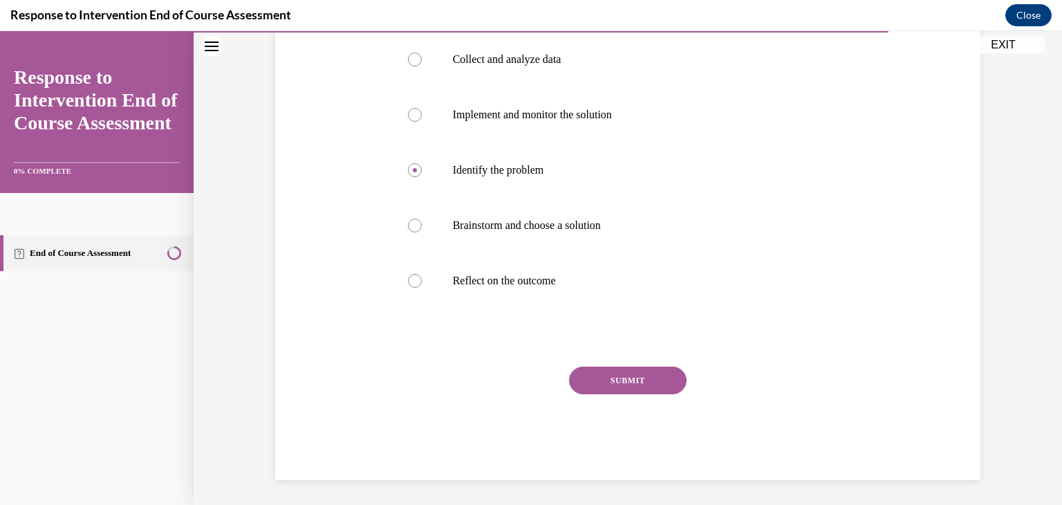
scroll to position [207, 0]
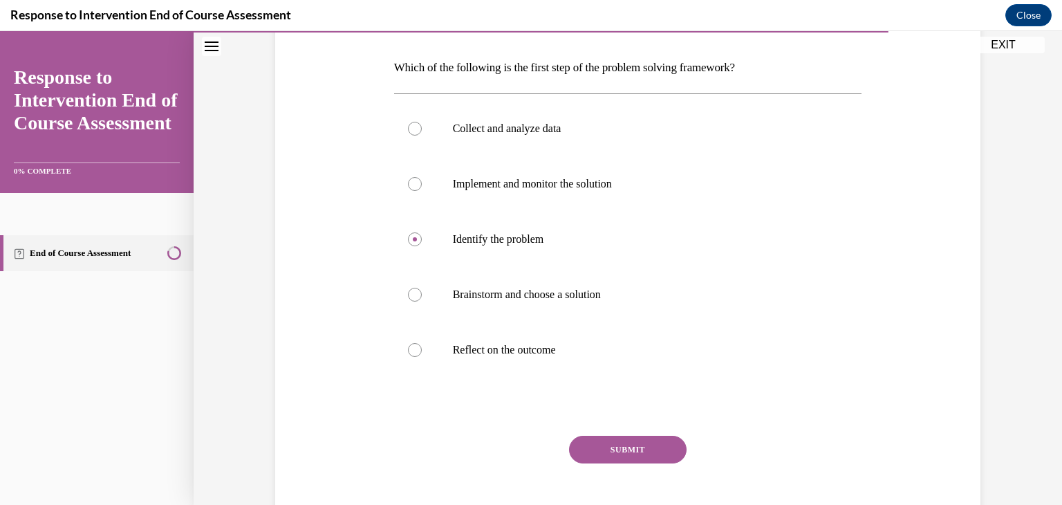
click at [611, 450] on button "SUBMIT" at bounding box center [628, 450] width 118 height 28
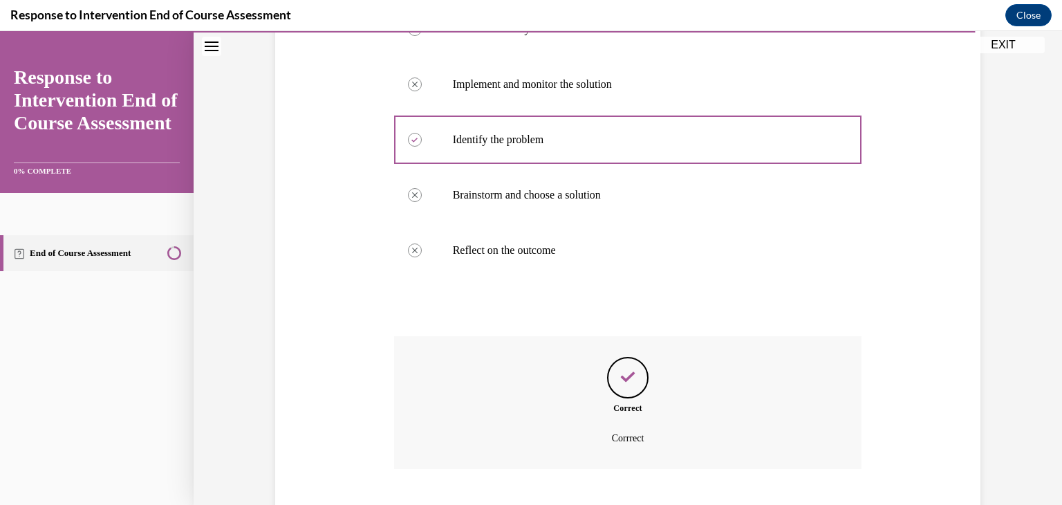
scroll to position [391, 0]
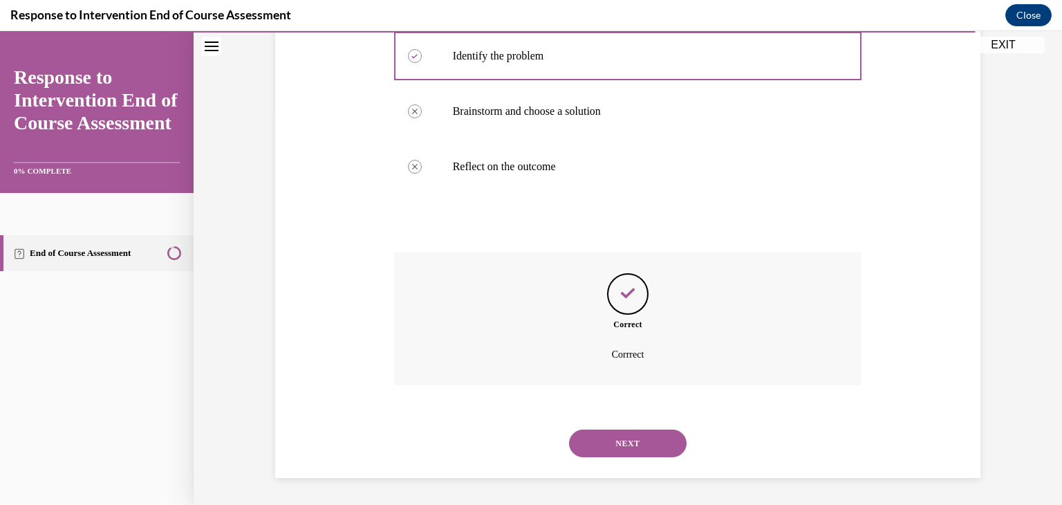
click at [614, 446] on button "NEXT" at bounding box center [628, 443] width 118 height 28
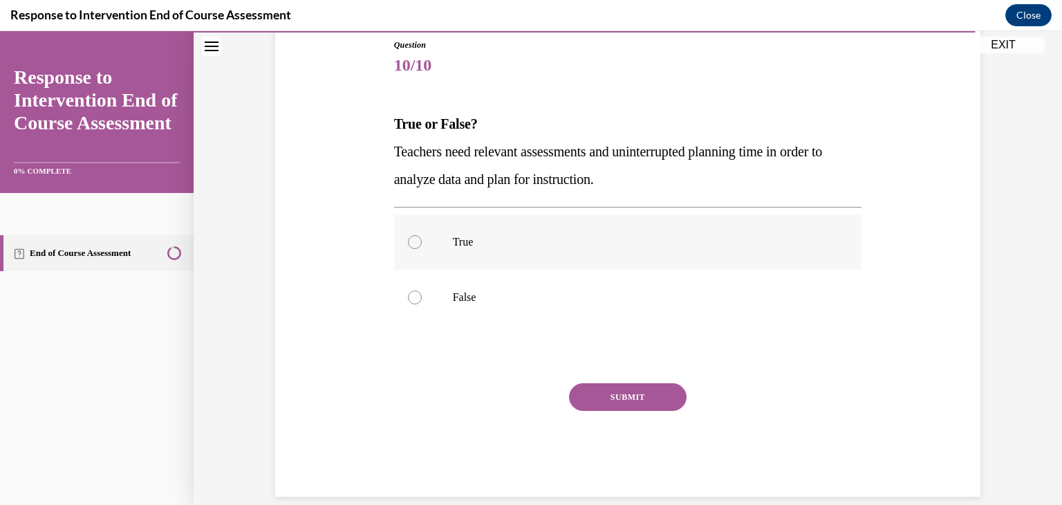
click at [453, 239] on p "True" at bounding box center [640, 242] width 375 height 14
click at [422, 239] on input "True" at bounding box center [415, 242] width 14 height 14
radio input "true"
click at [636, 400] on button "SUBMIT" at bounding box center [628, 397] width 118 height 28
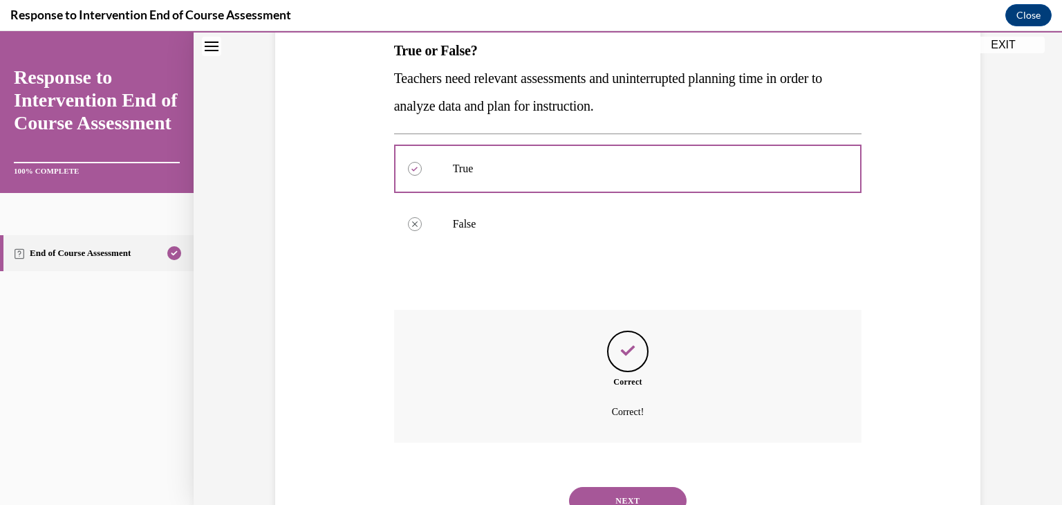
scroll to position [285, 0]
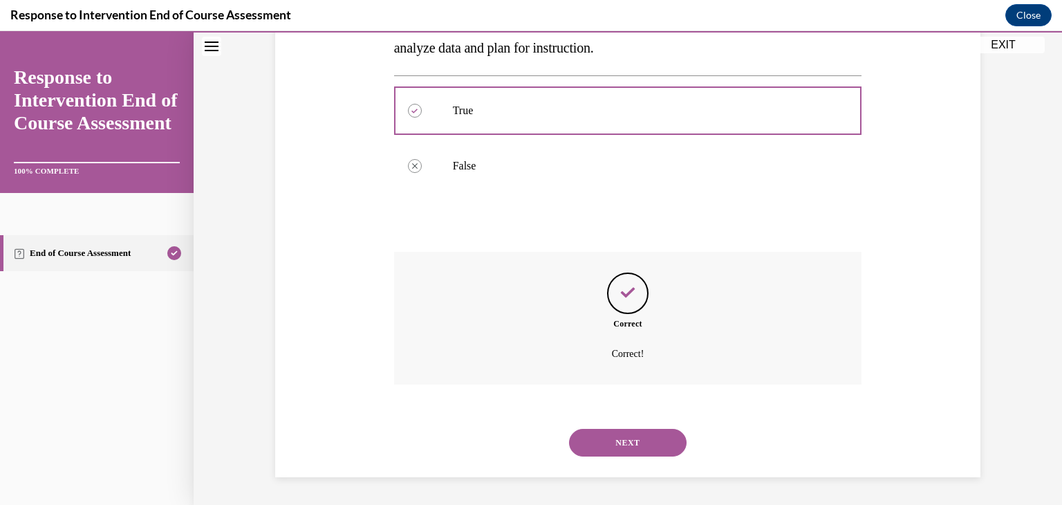
click at [630, 446] on button "NEXT" at bounding box center [628, 443] width 118 height 28
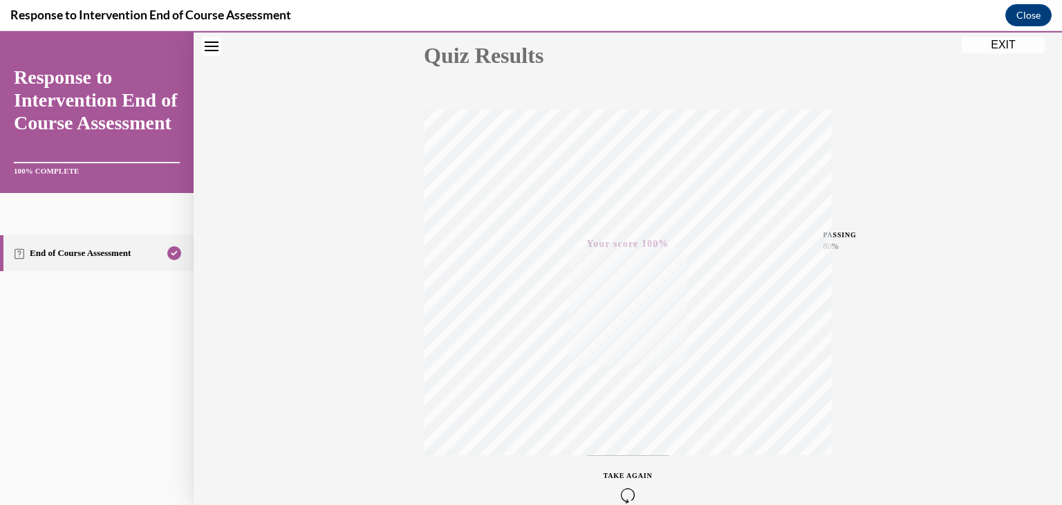
scroll to position [235, 0]
click at [998, 42] on button "EXIT" at bounding box center [1003, 45] width 83 height 17
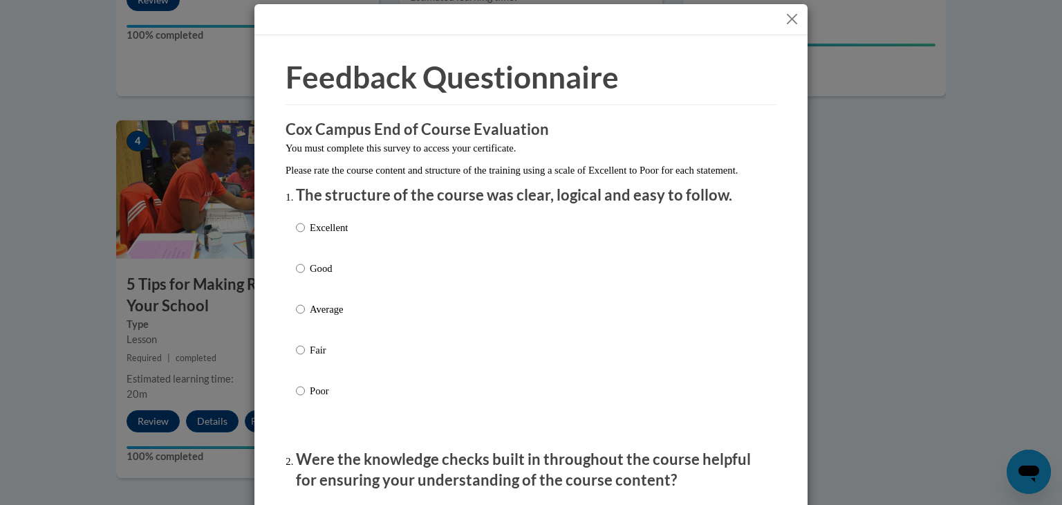
scroll to position [0, 0]
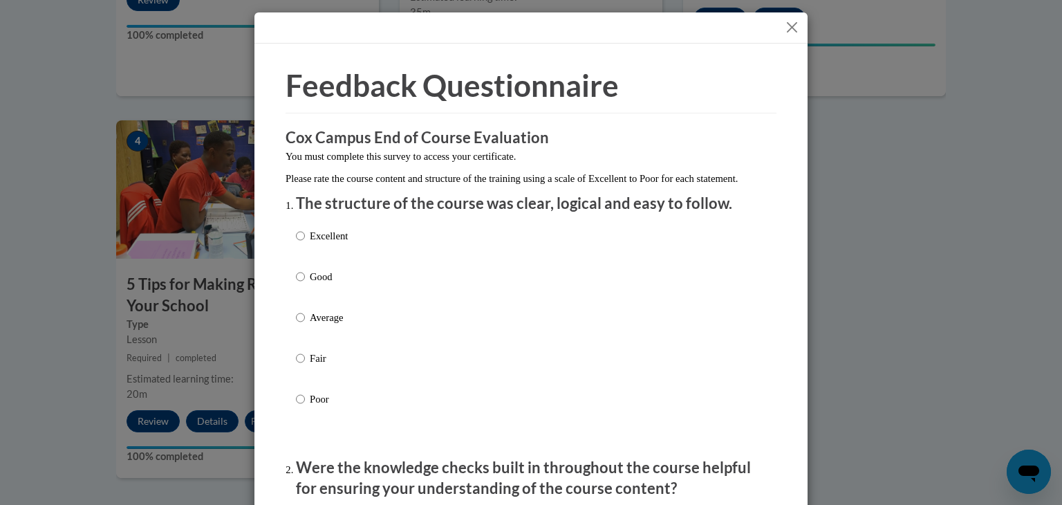
click at [335, 243] on p "Excellent" at bounding box center [329, 235] width 38 height 15
click at [305, 243] on input "Excellent" at bounding box center [300, 235] width 9 height 15
radio input "true"
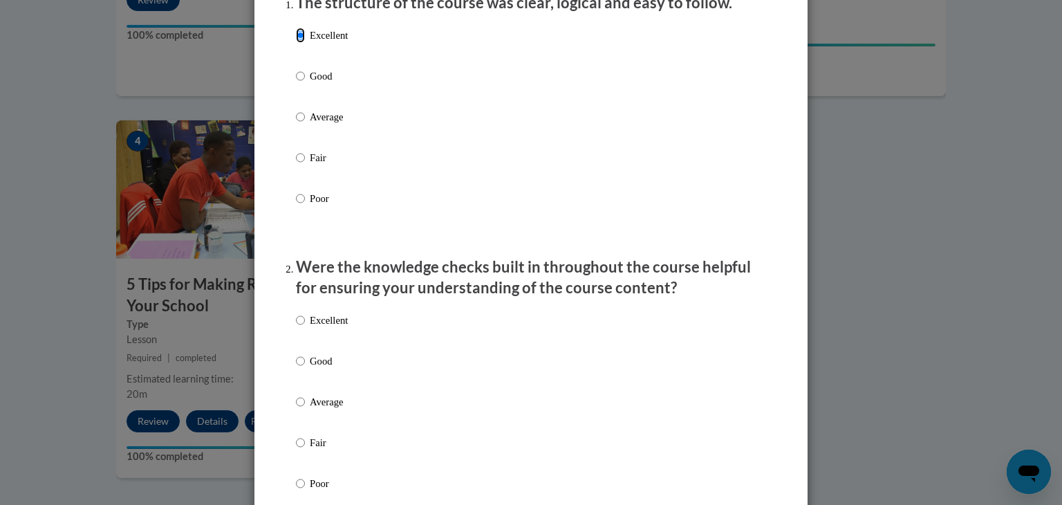
scroll to position [277, 0]
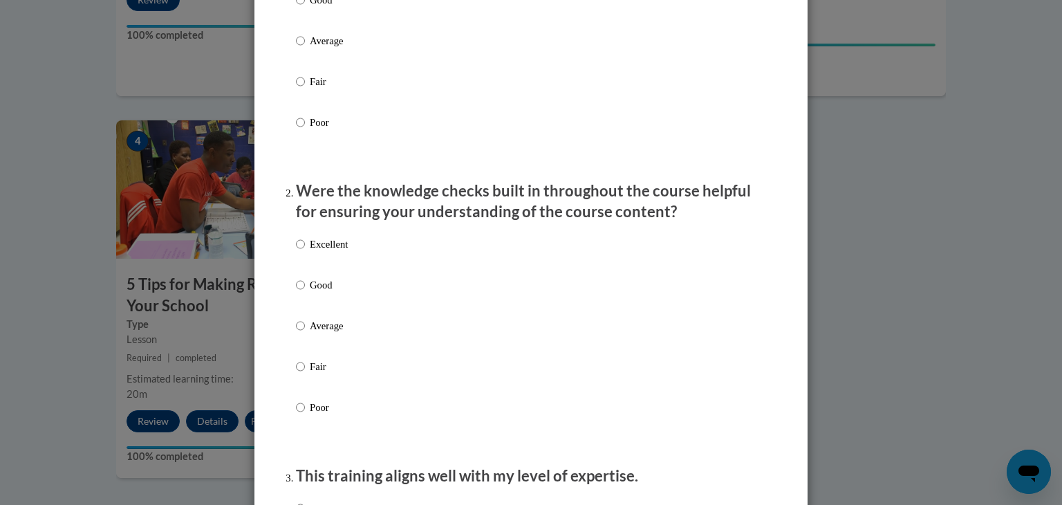
click at [332, 252] on p "Excellent" at bounding box center [329, 243] width 38 height 15
click at [305, 252] on input "Excellent" at bounding box center [300, 243] width 9 height 15
radio input "true"
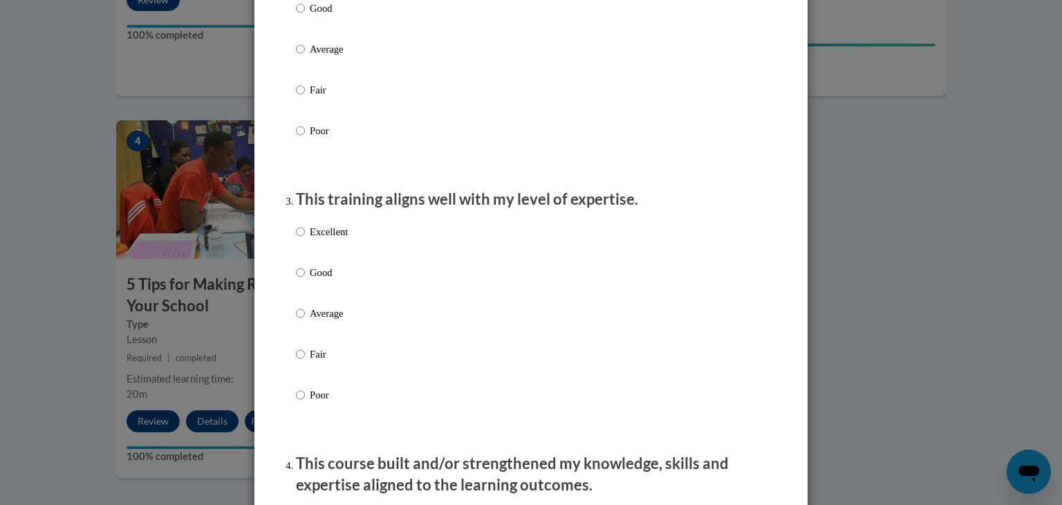
click at [332, 257] on label "Excellent" at bounding box center [322, 242] width 52 height 37
click at [305, 239] on input "Excellent" at bounding box center [300, 231] width 9 height 15
radio input "true"
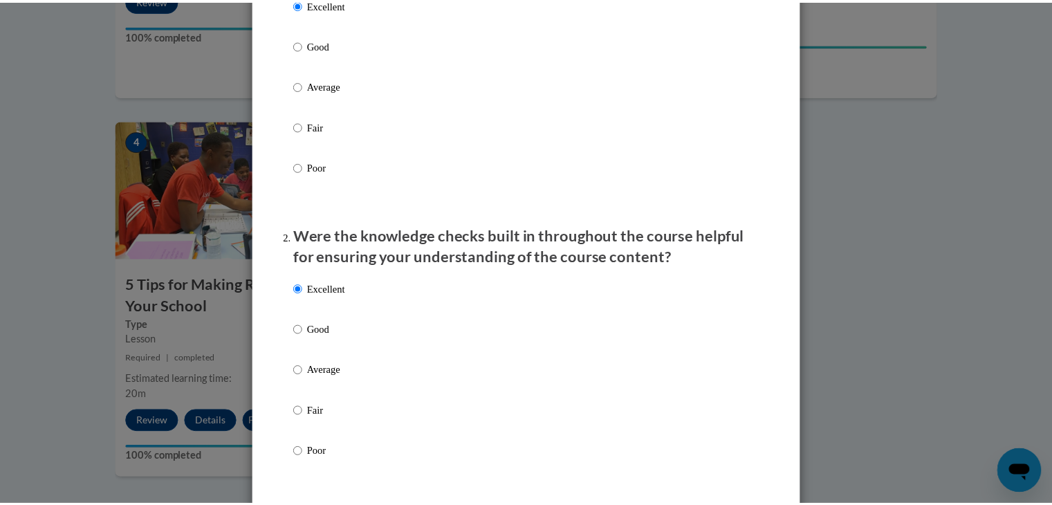
scroll to position [0, 0]
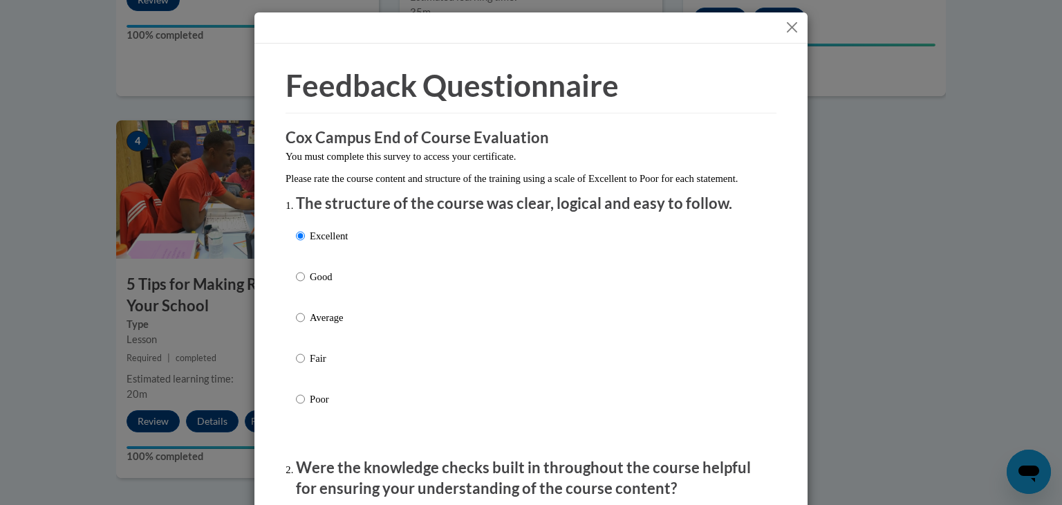
click at [790, 25] on button "Close" at bounding box center [791, 27] width 17 height 17
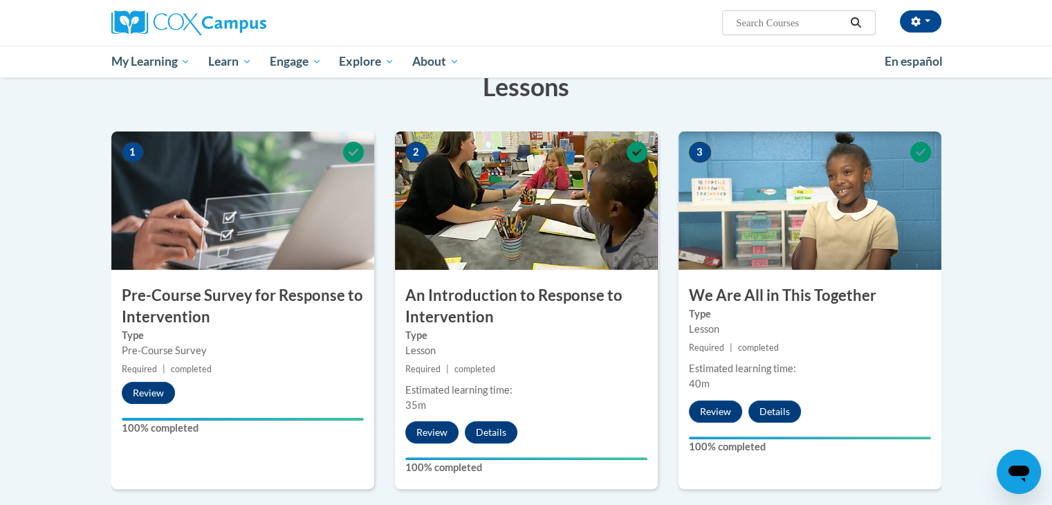
scroll to position [69, 0]
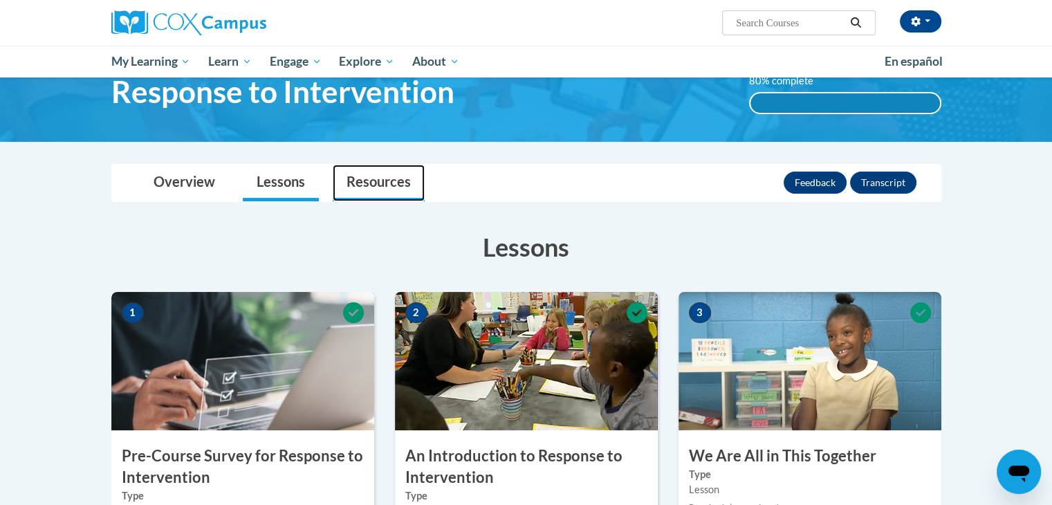
click at [374, 192] on link "Resources" at bounding box center [379, 183] width 92 height 37
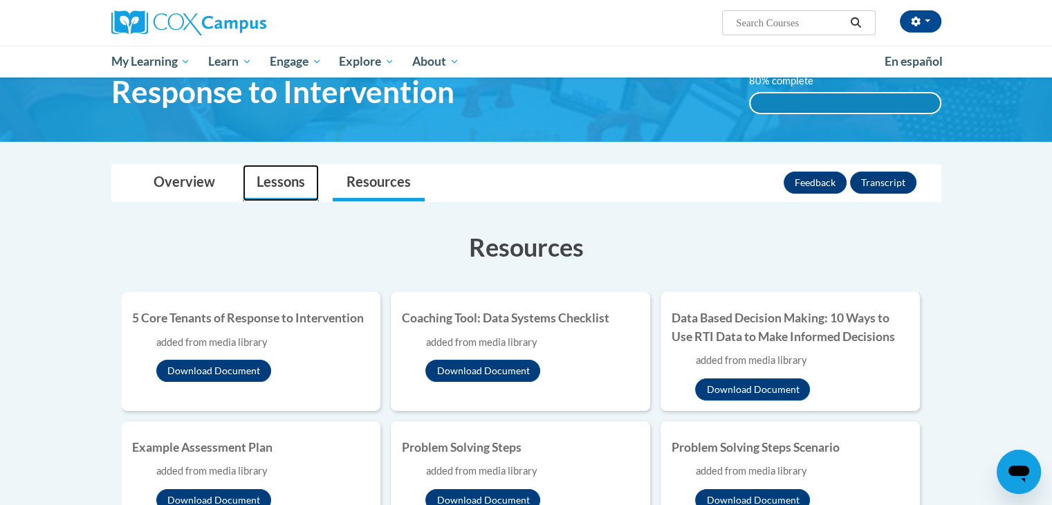
click at [299, 191] on link "Lessons" at bounding box center [281, 183] width 76 height 37
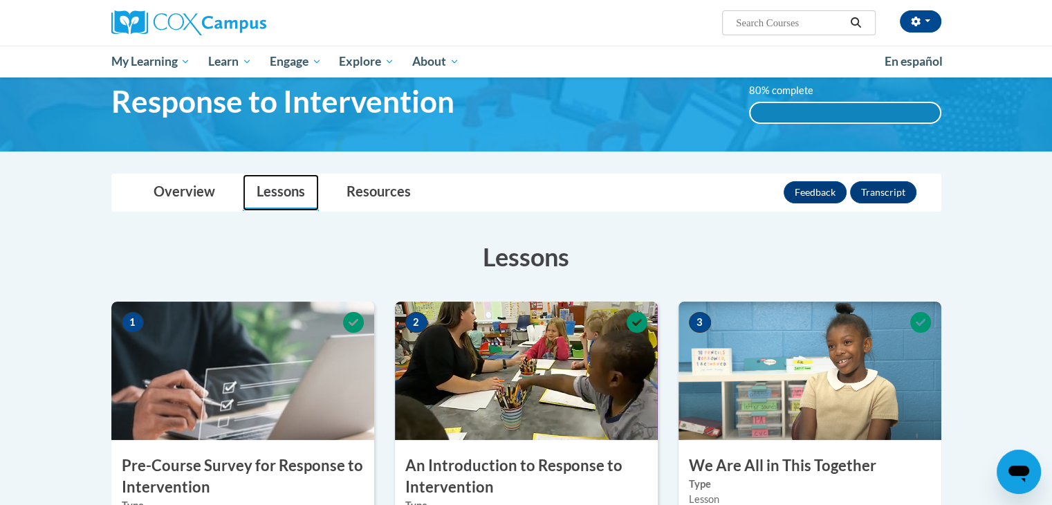
scroll to position [0, 0]
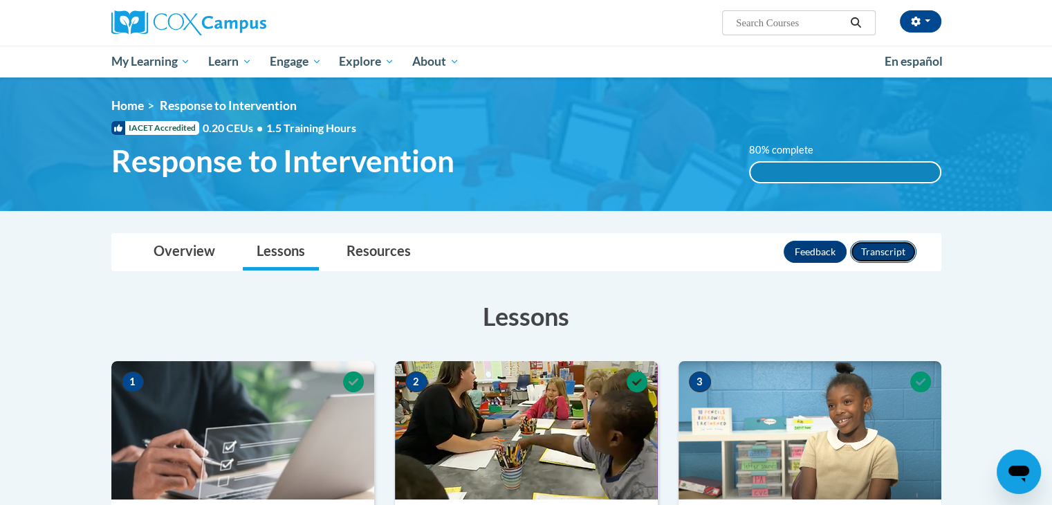
click at [889, 250] on button "Transcript" at bounding box center [883, 252] width 66 height 22
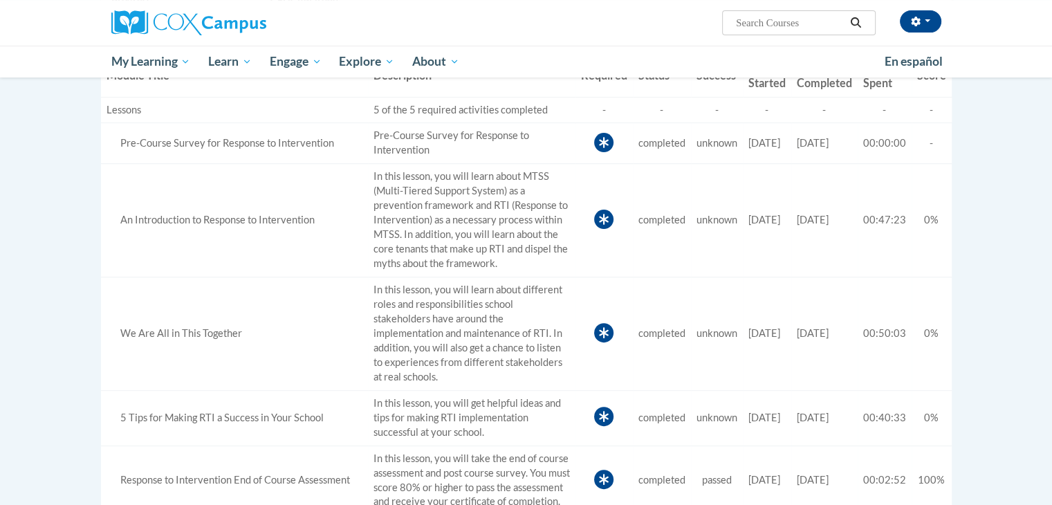
scroll to position [404, 0]
